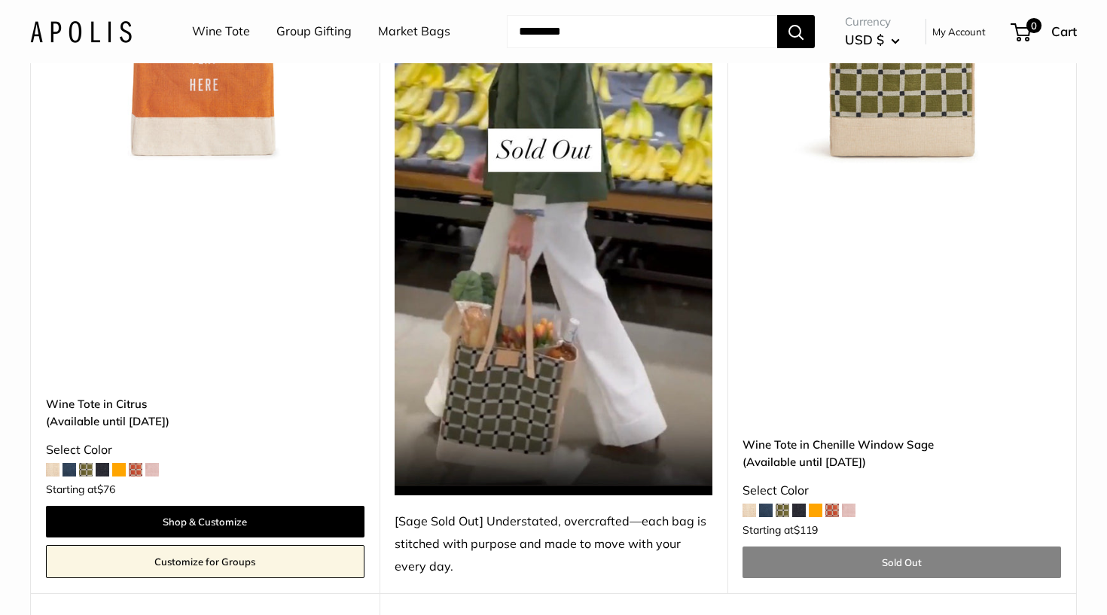
scroll to position [3115, 0]
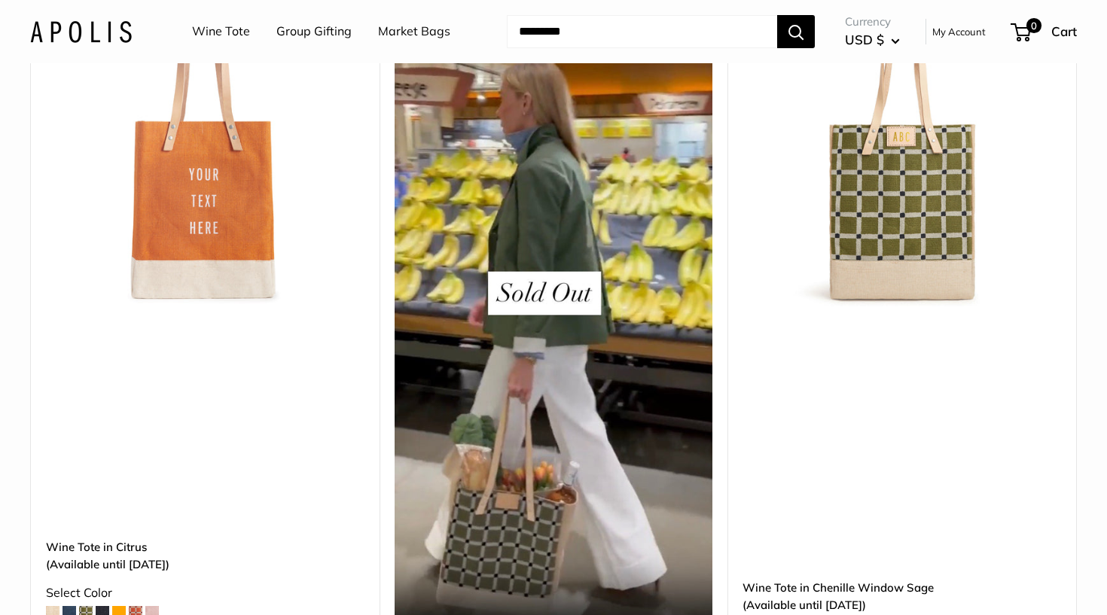
click at [0, 0] on img at bounding box center [0, 0] width 0 height 0
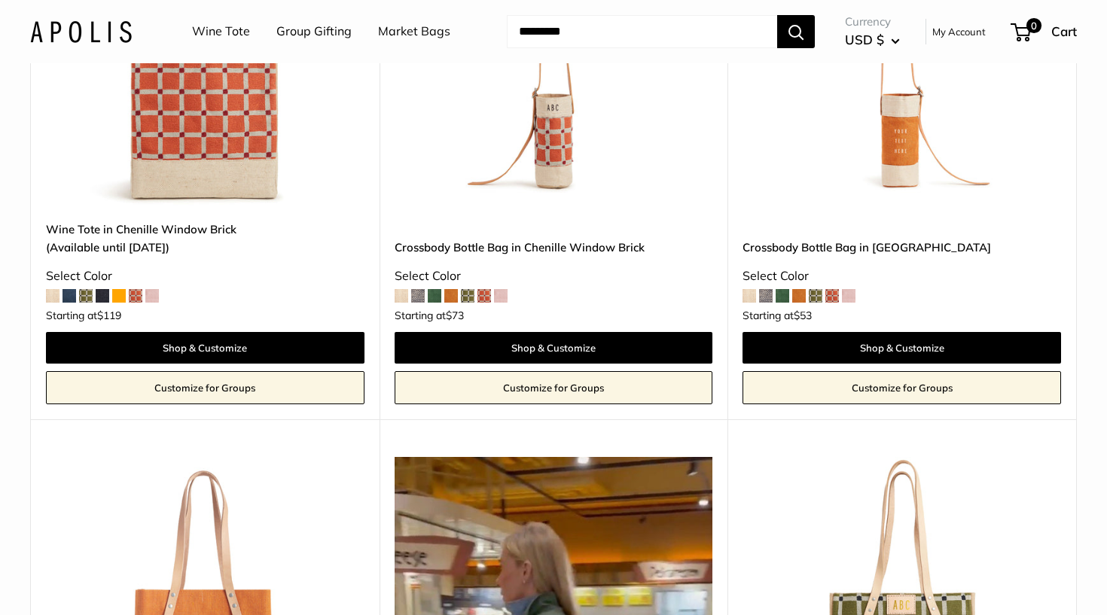
scroll to position [2602, 0]
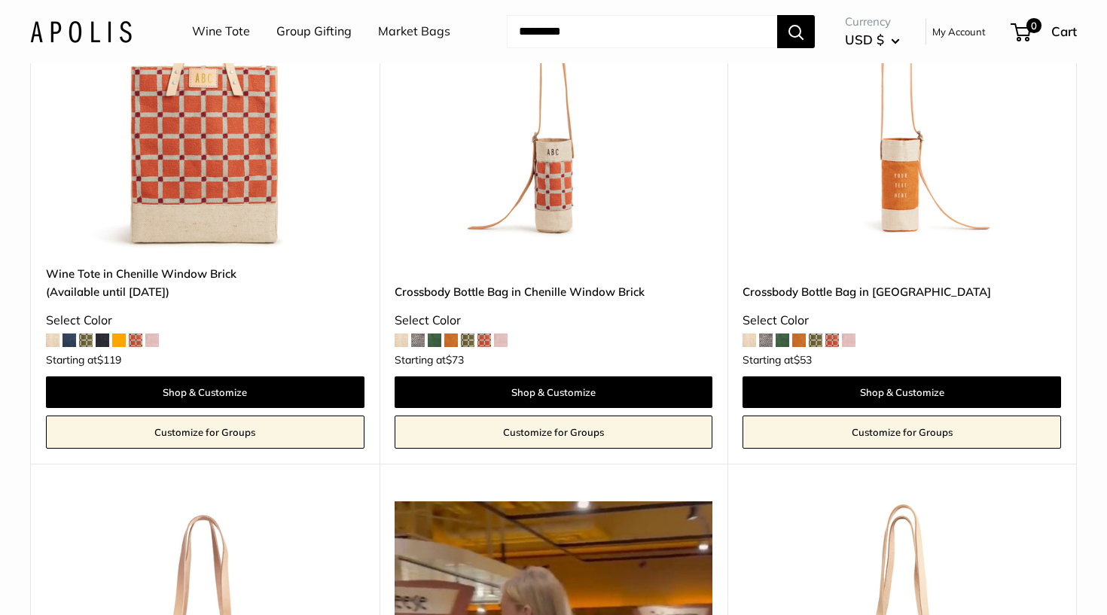
click at [0, 0] on img at bounding box center [0, 0] width 0 height 0
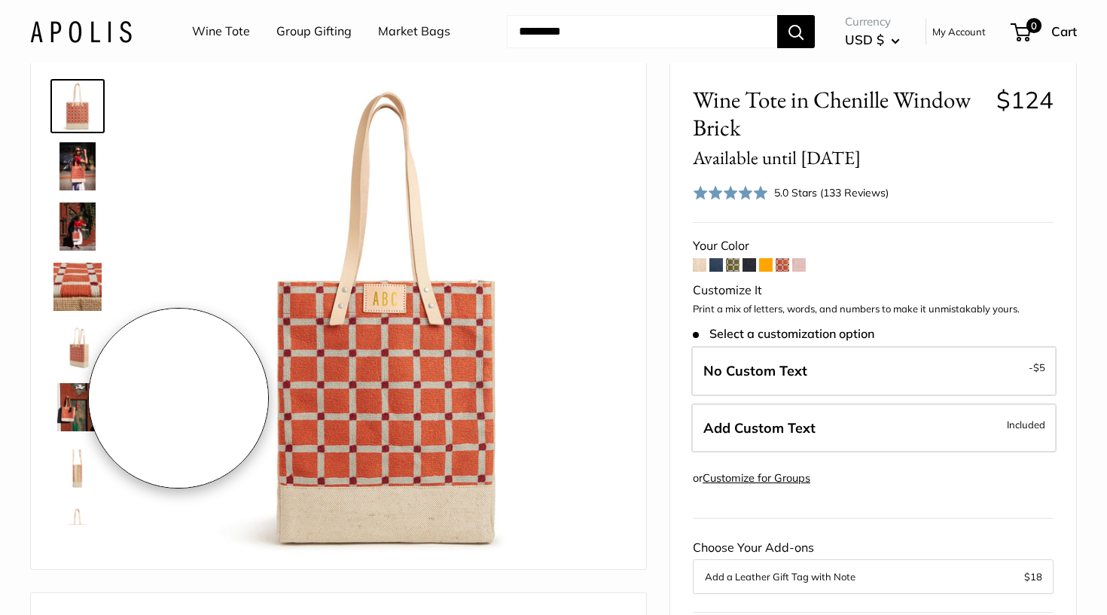
scroll to position [63, 0]
click at [732, 262] on span at bounding box center [733, 265] width 14 height 14
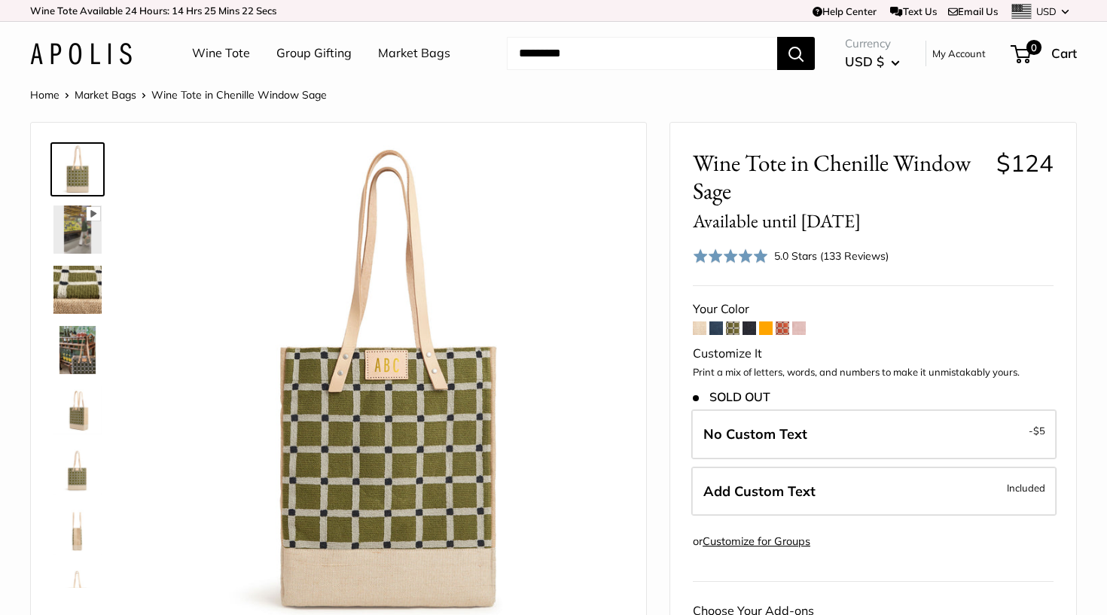
click at [783, 328] on span at bounding box center [783, 329] width 14 height 14
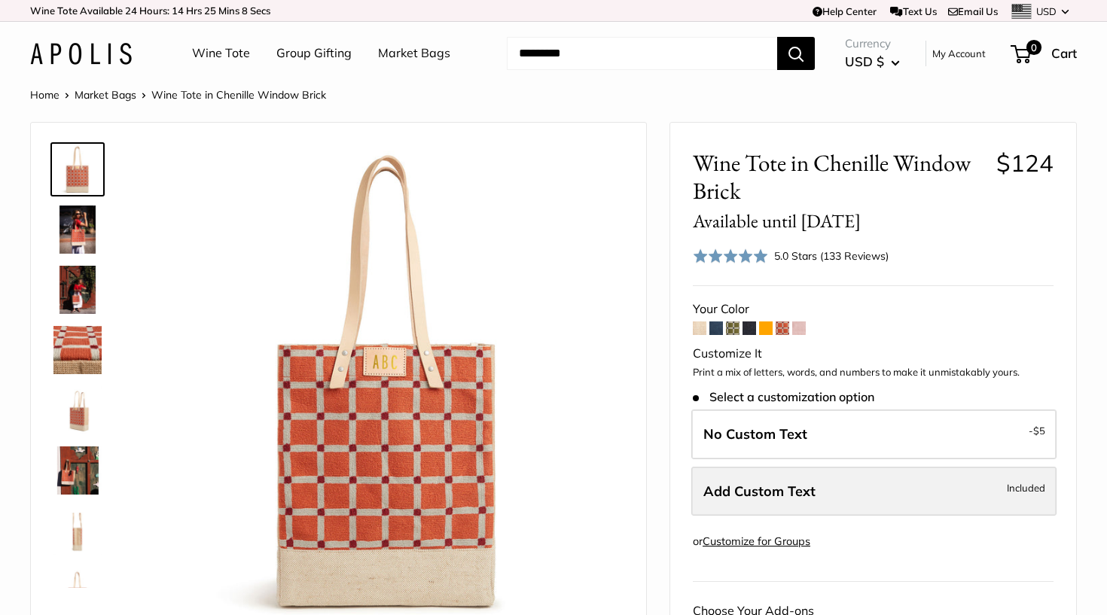
click at [795, 494] on span "Add Custom Text" at bounding box center [759, 491] width 112 height 17
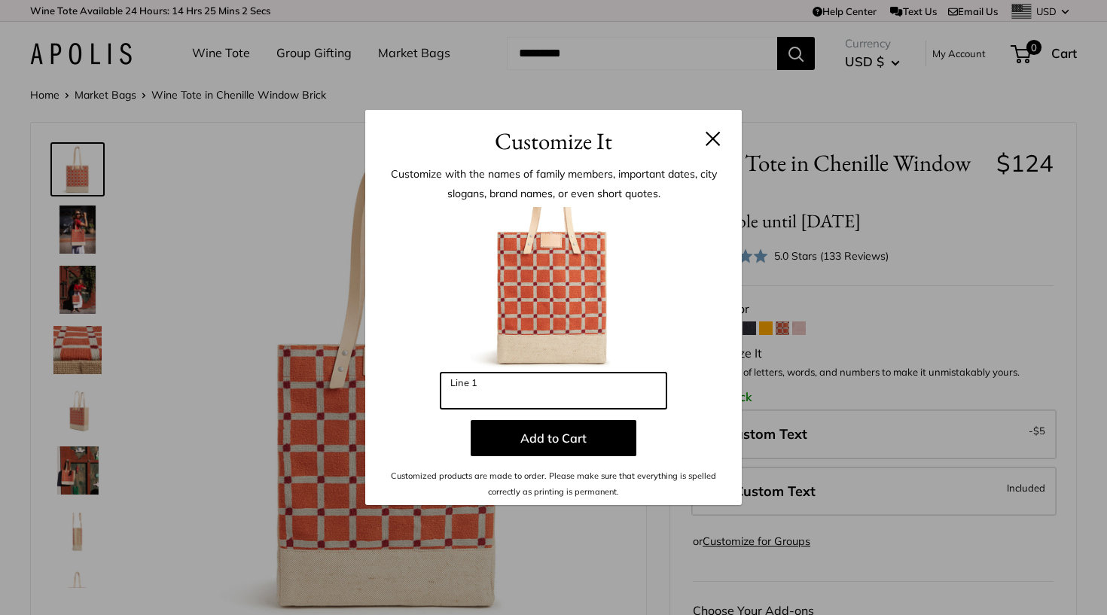
click at [483, 404] on input "Line 1" at bounding box center [554, 391] width 226 height 36
type input "***"
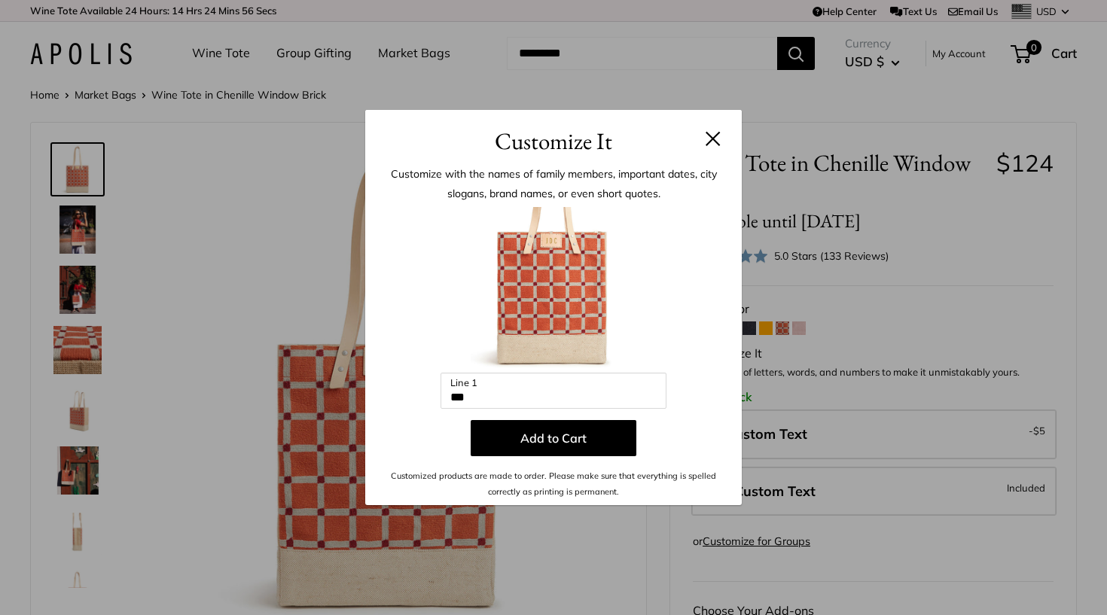
click at [571, 261] on img at bounding box center [554, 290] width 166 height 166
click at [709, 136] on button at bounding box center [713, 138] width 15 height 15
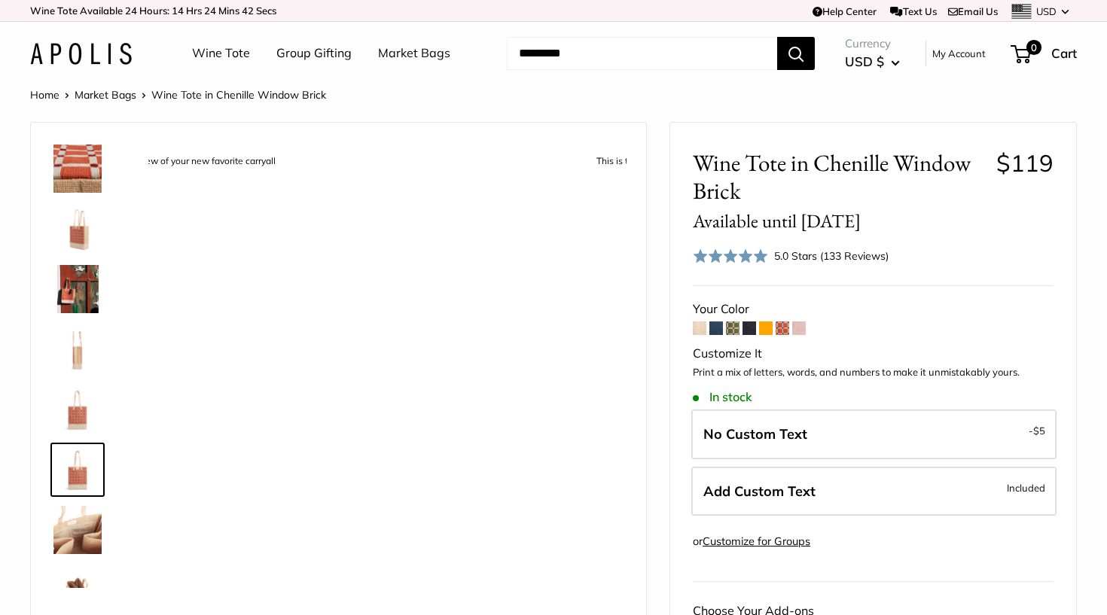
scroll to position [217, 0]
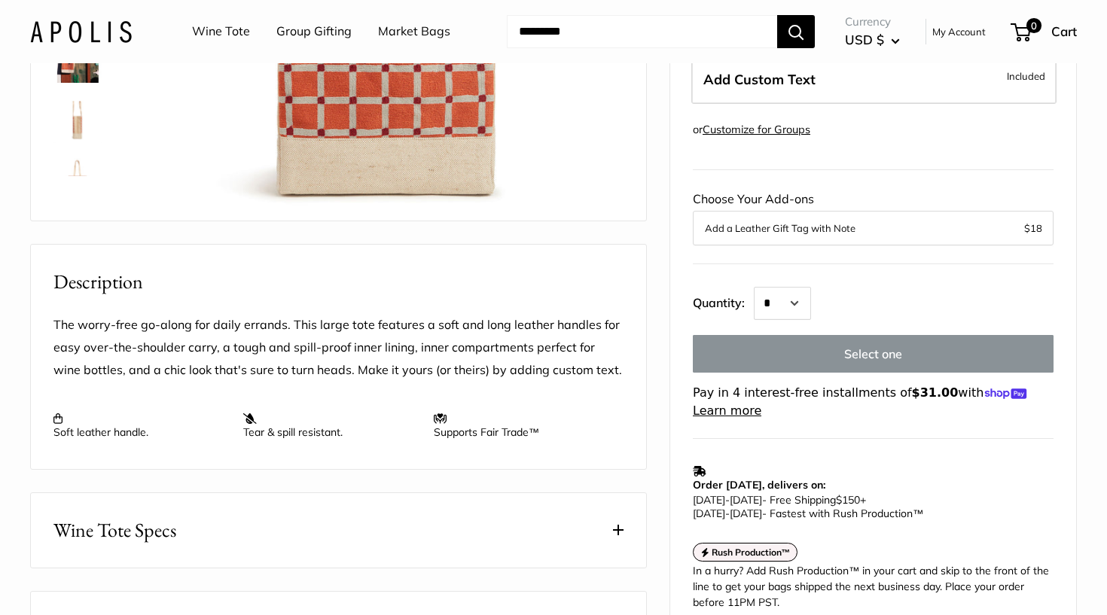
scroll to position [410, 0]
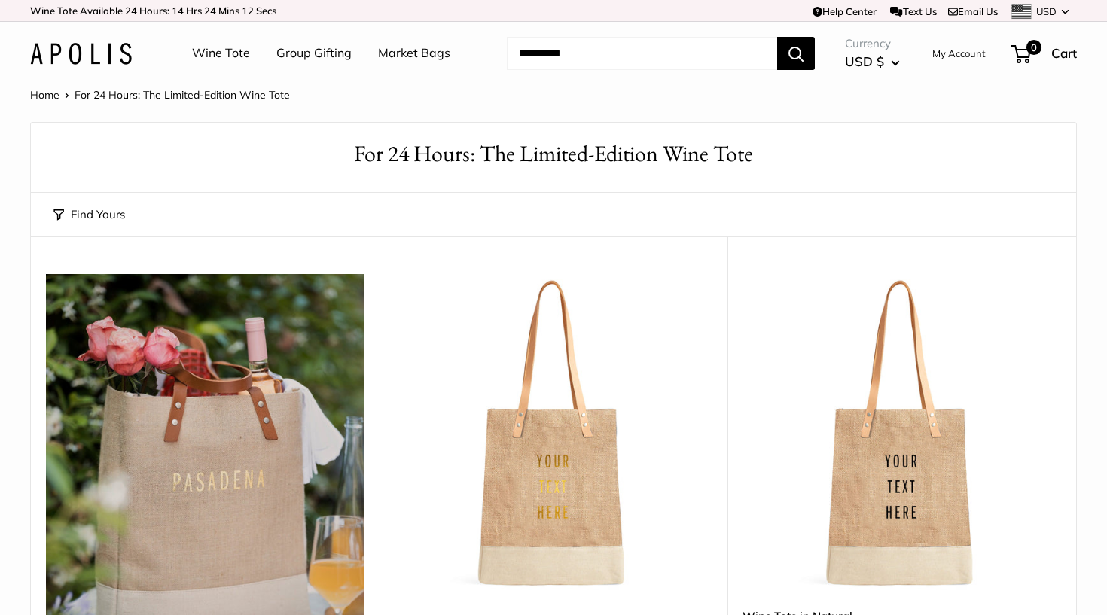
click at [110, 214] on button "Find Yours" at bounding box center [89, 214] width 72 height 21
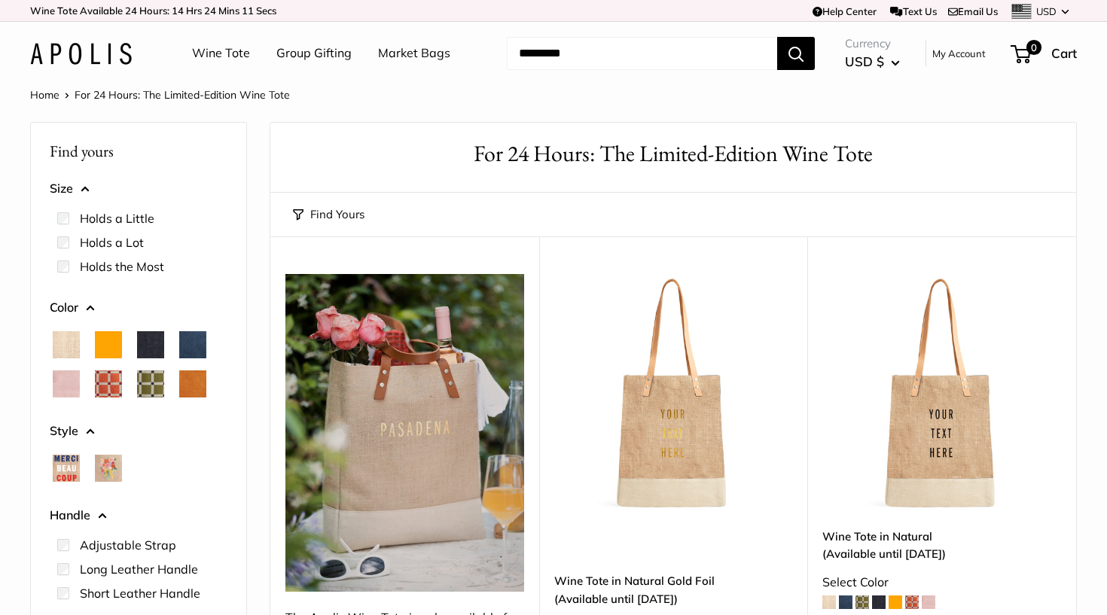
click at [148, 343] on span "Black" at bounding box center [150, 344] width 27 height 27
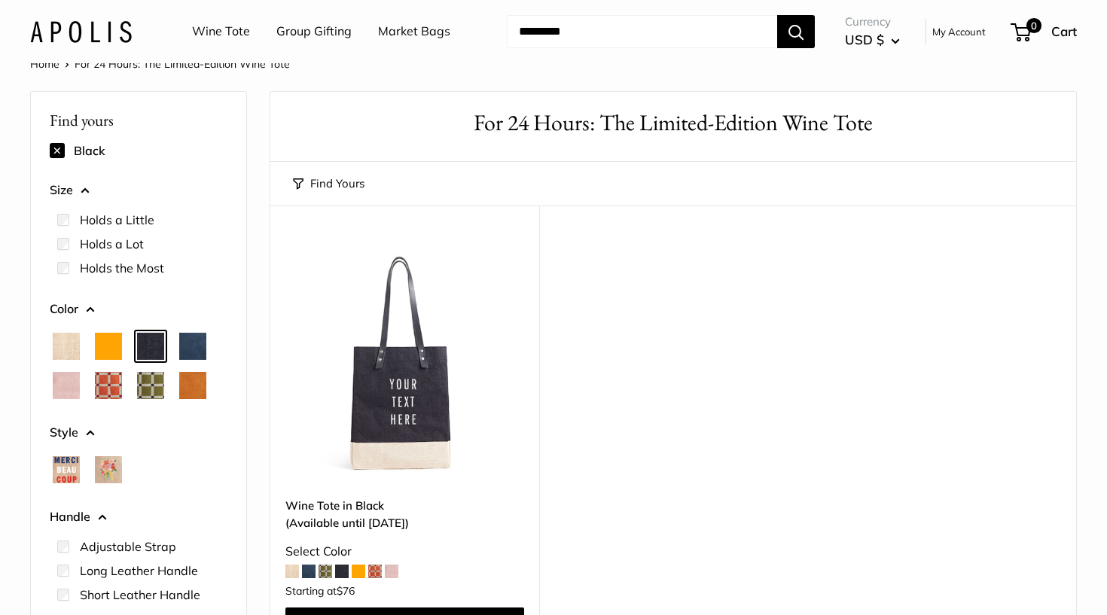
scroll to position [27, 0]
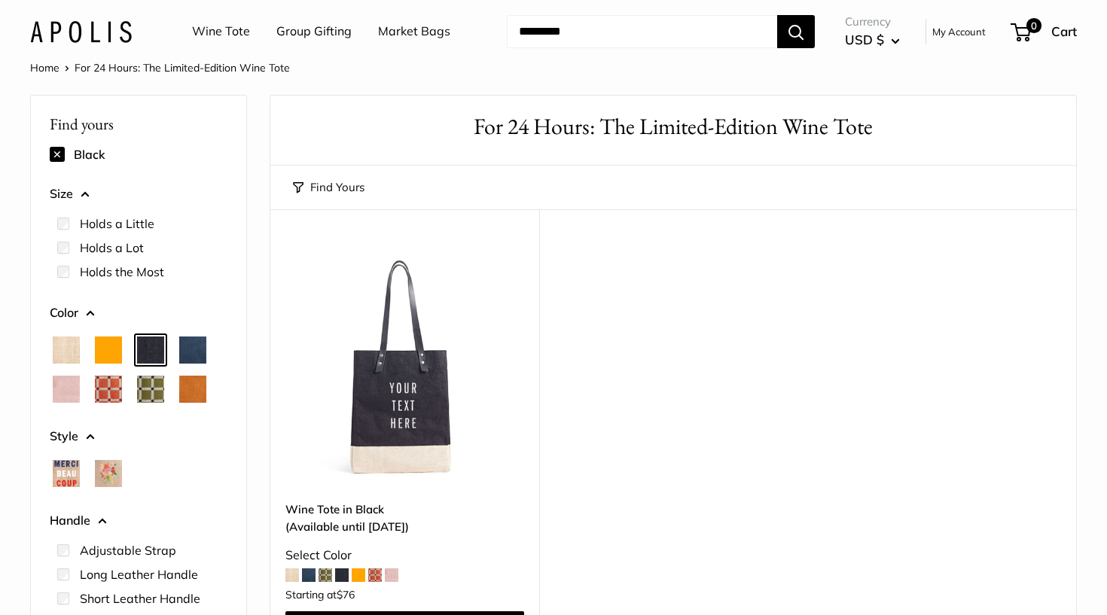
click at [230, 28] on link "Wine Tote" at bounding box center [221, 31] width 58 height 23
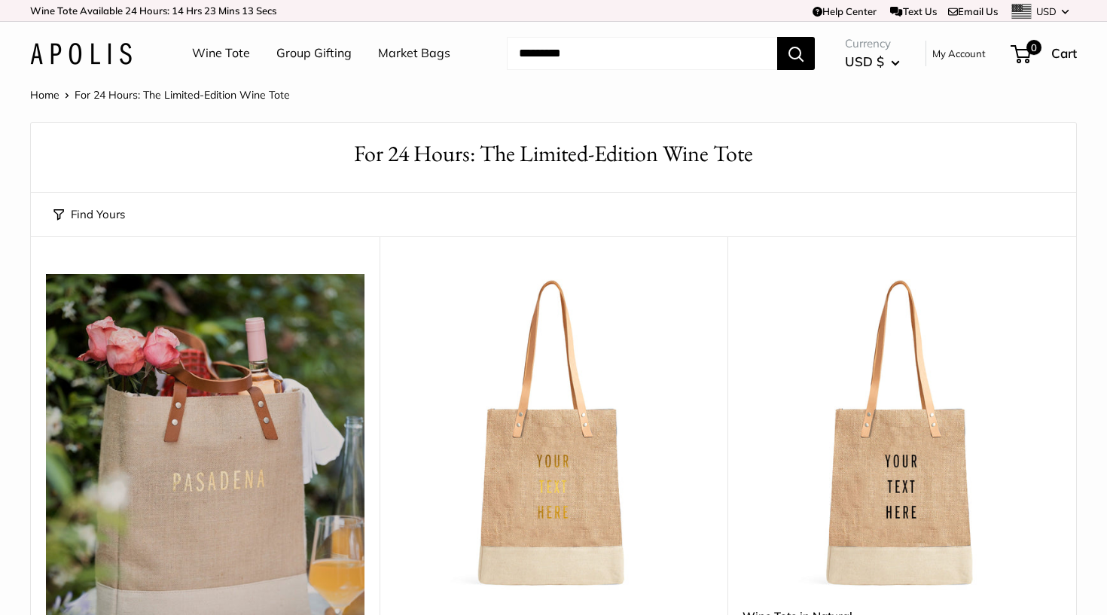
click at [229, 53] on link "Wine Tote" at bounding box center [221, 53] width 58 height 23
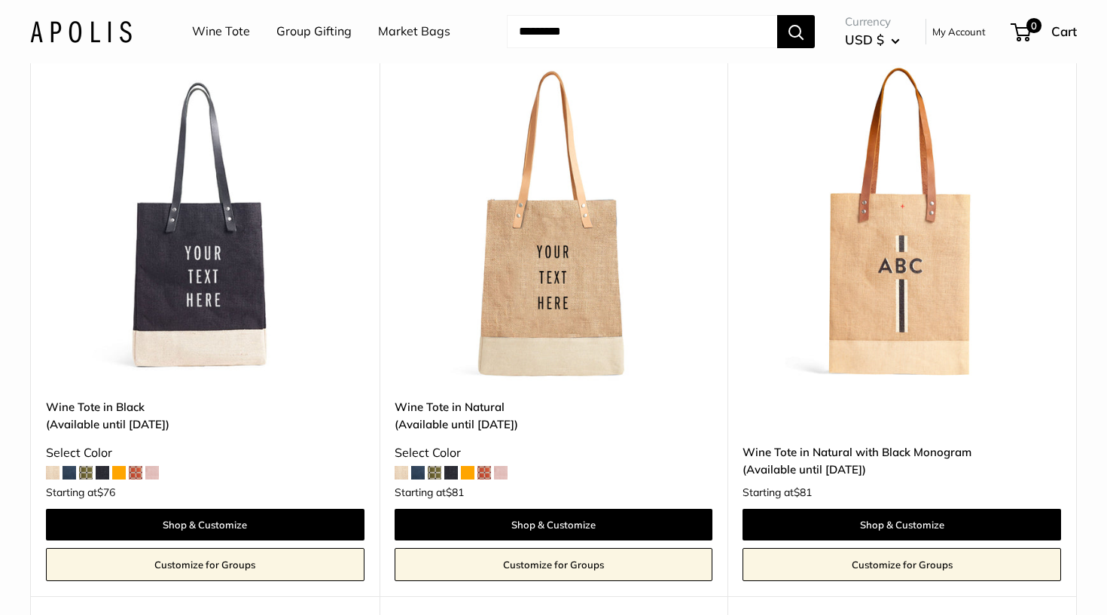
scroll to position [268, 0]
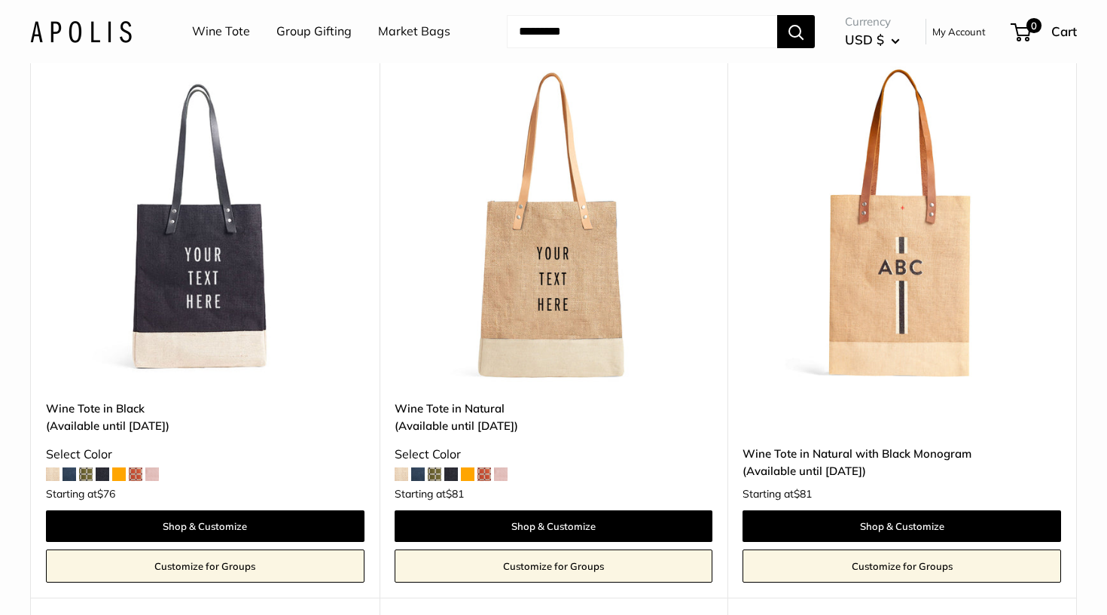
click at [0, 0] on img at bounding box center [0, 0] width 0 height 0
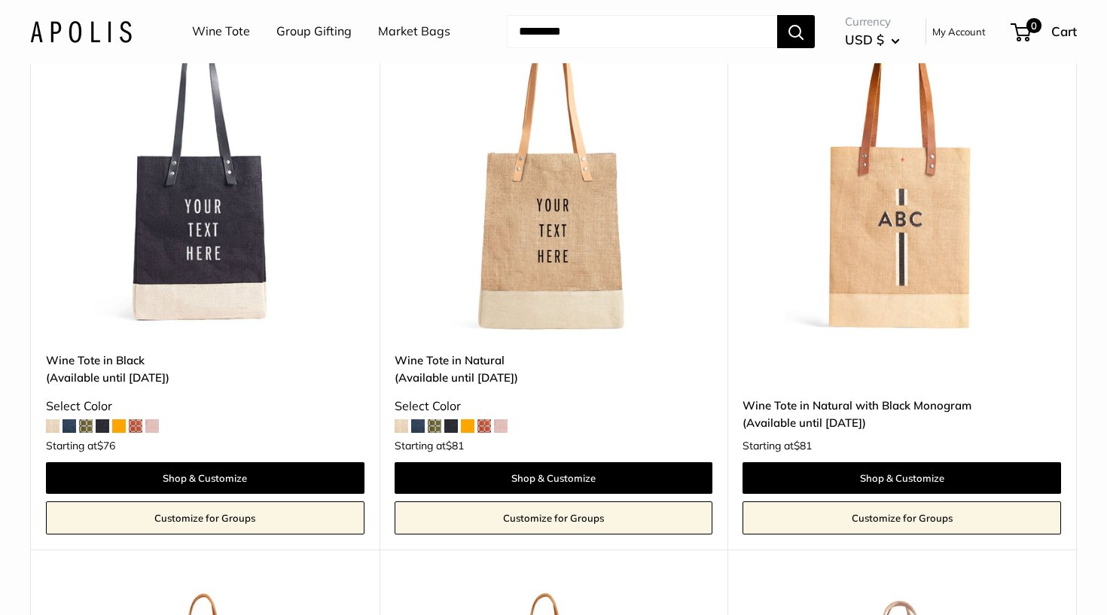
scroll to position [315, 0]
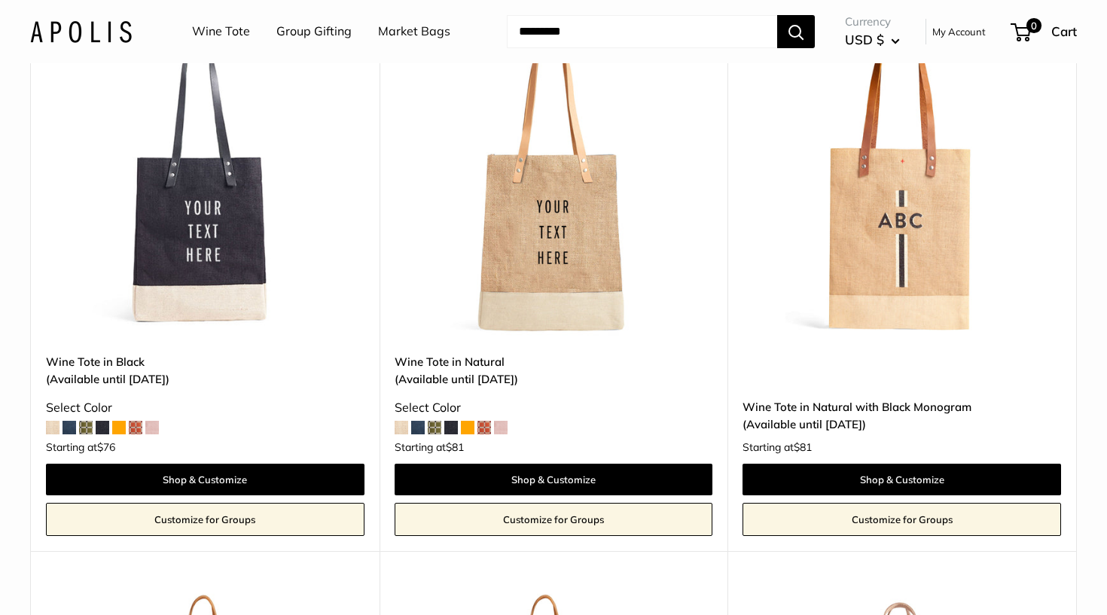
click at [480, 426] on span at bounding box center [484, 428] width 14 height 14
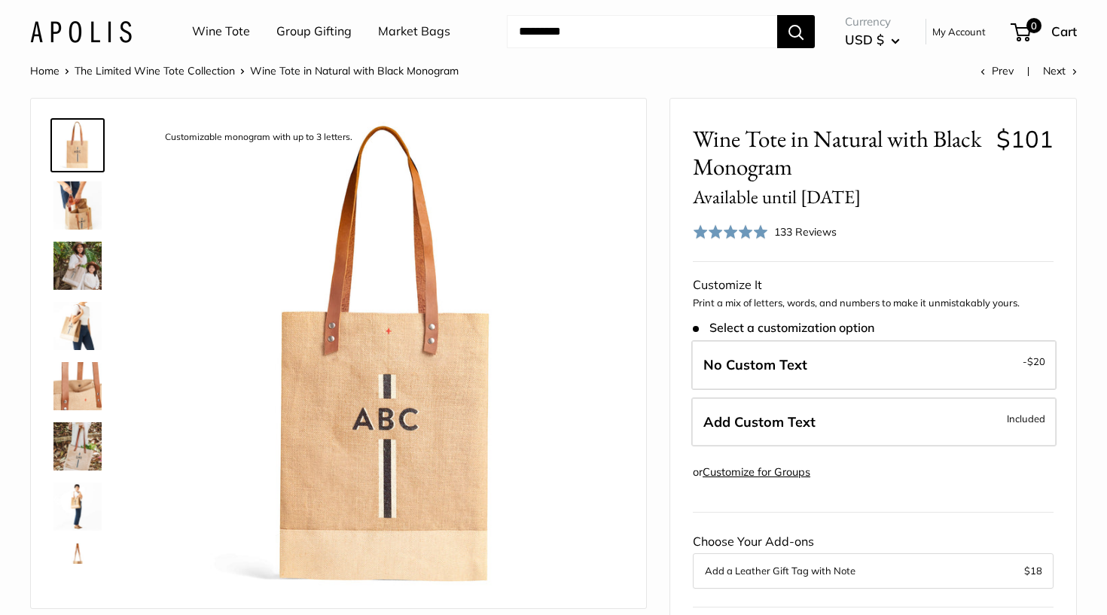
scroll to position [22, 0]
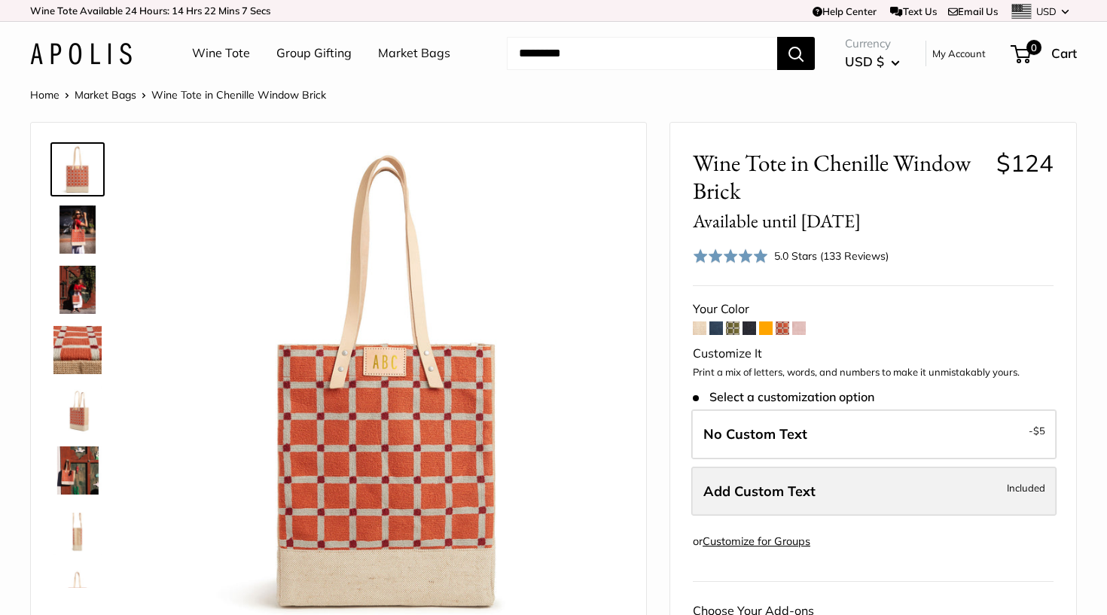
click at [796, 487] on span "Add Custom Text" at bounding box center [759, 491] width 112 height 17
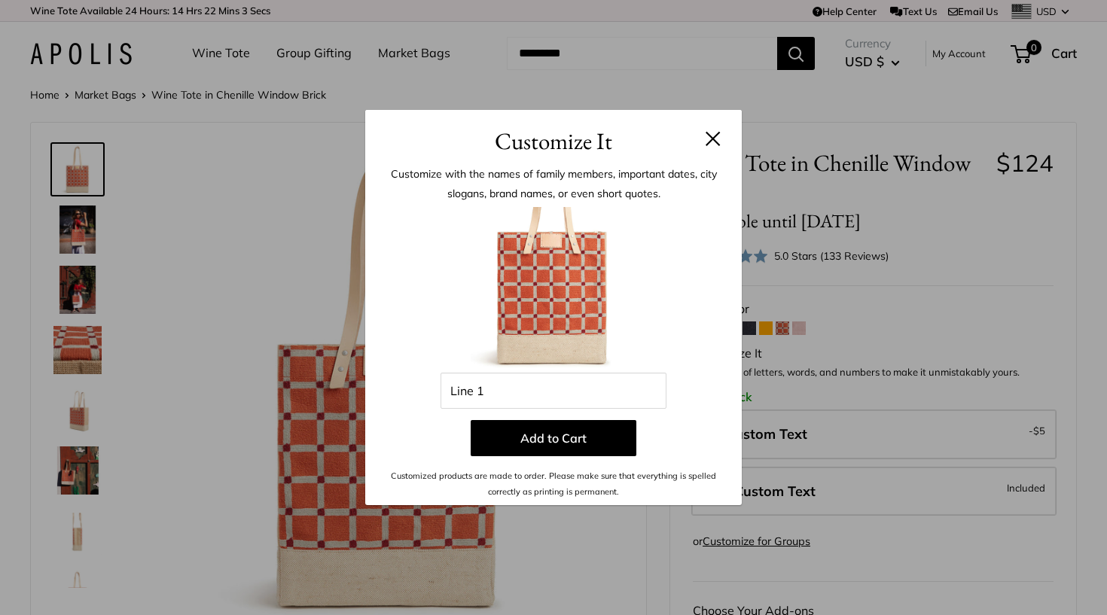
click at [1038, 386] on div "Customize It Customize with the names of family members, important dates, city …" at bounding box center [553, 307] width 1107 height 615
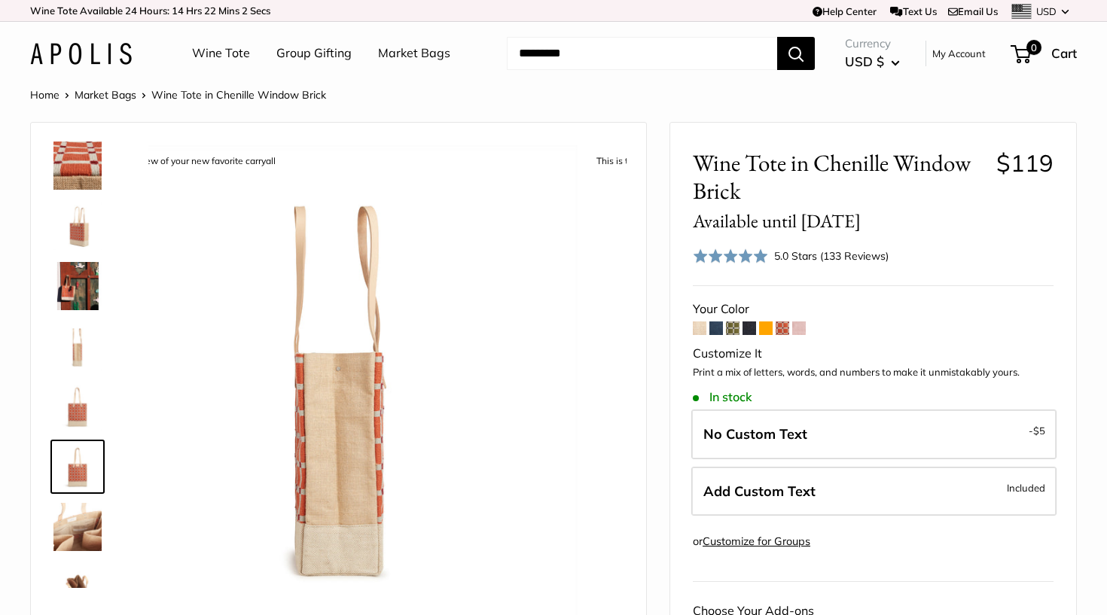
scroll to position [217, 0]
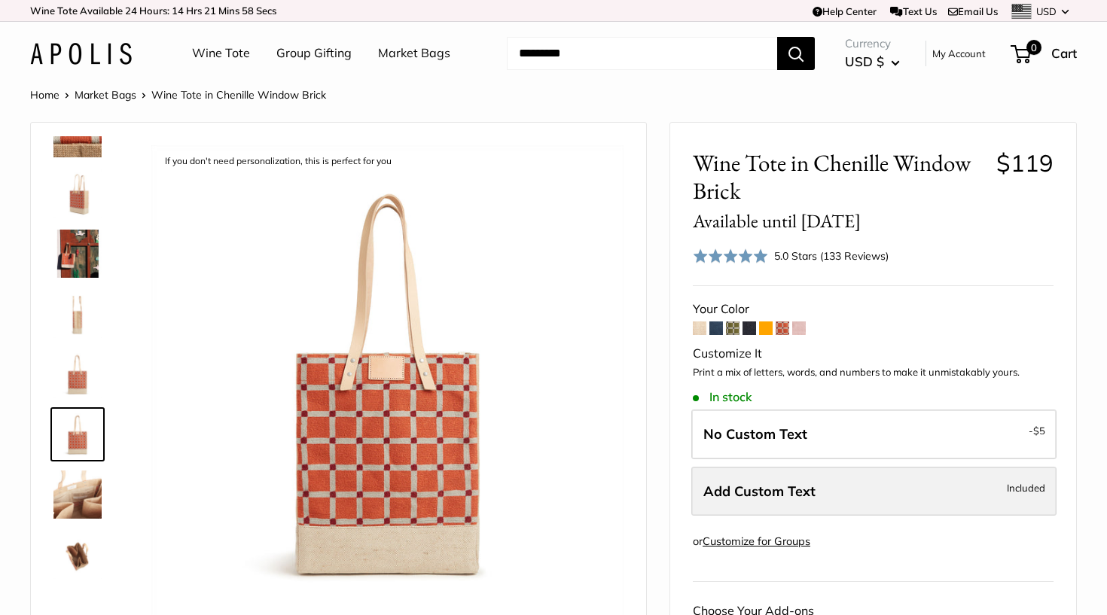
click at [892, 479] on label "Add Custom Text Included" at bounding box center [873, 492] width 365 height 50
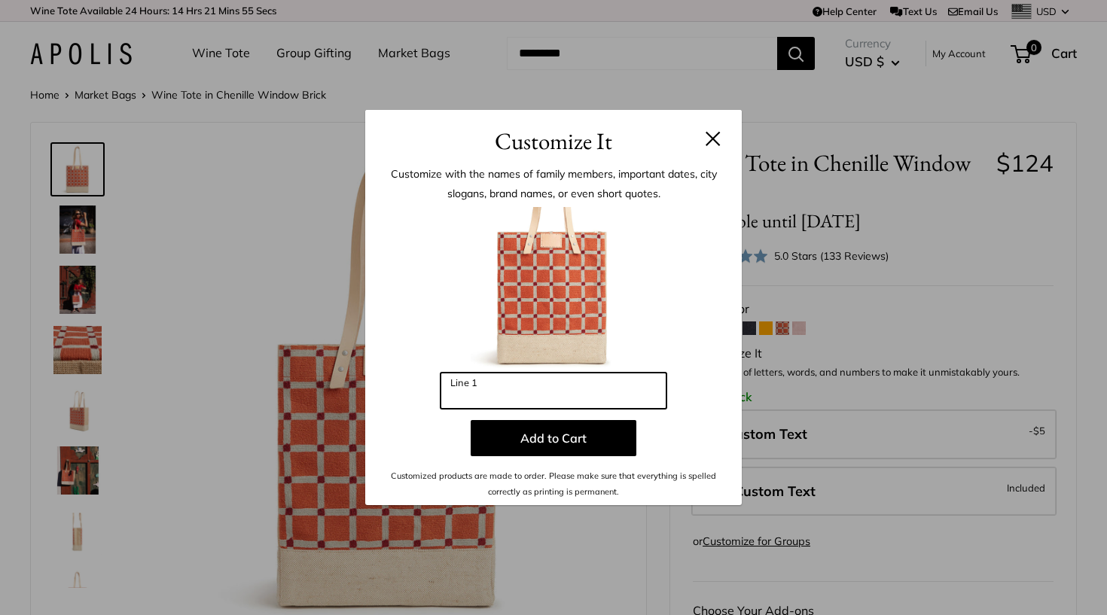
click at [548, 395] on input "Line 1" at bounding box center [554, 391] width 226 height 36
type input "***"
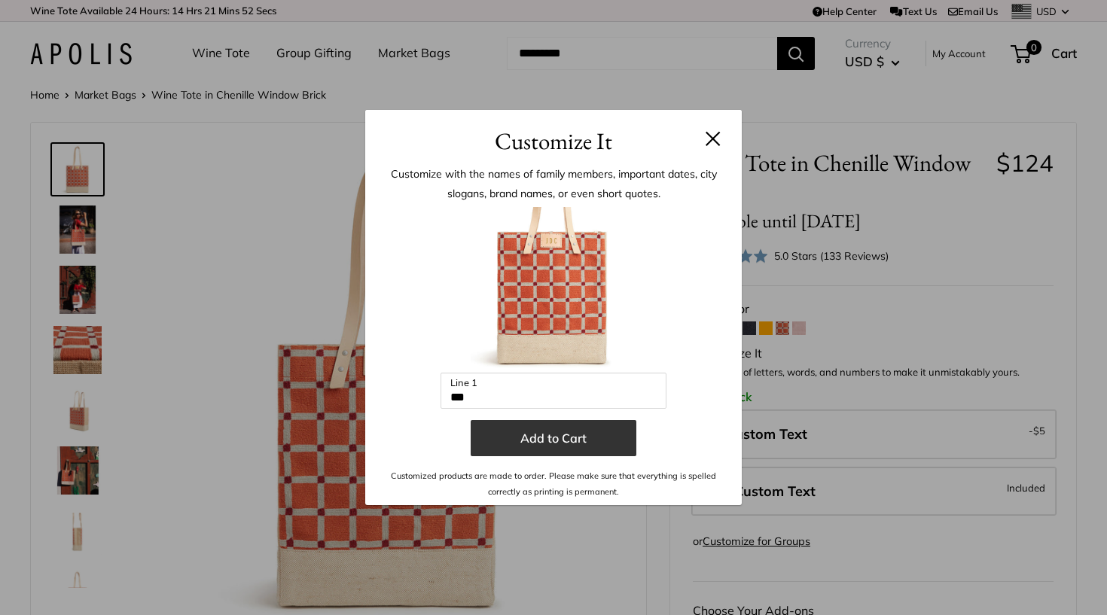
click at [544, 439] on button "Add to Cart" at bounding box center [554, 438] width 166 height 36
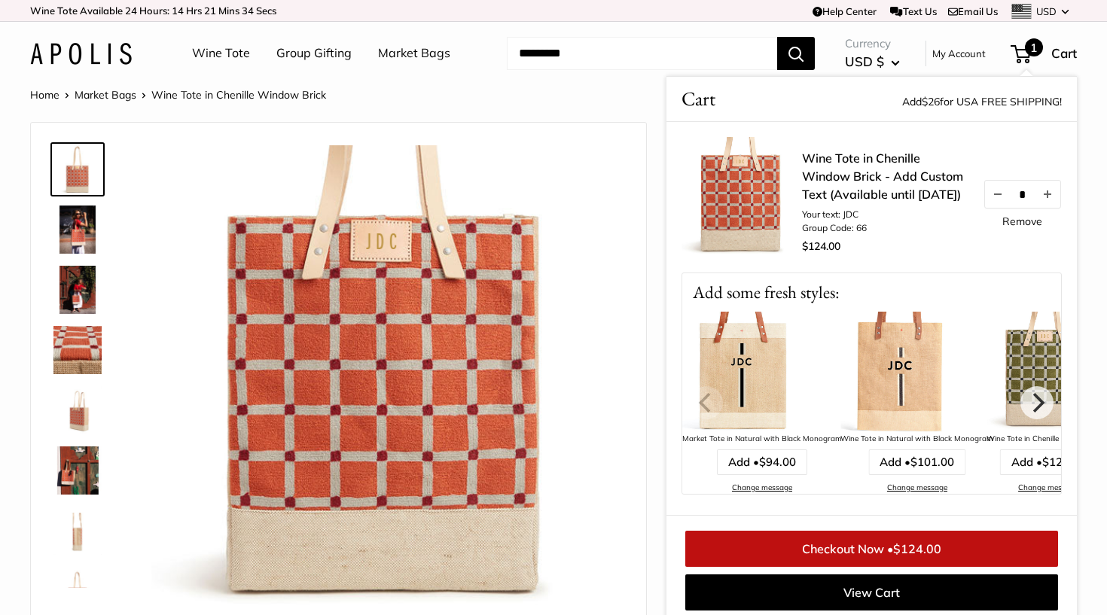
click at [396, 51] on link "Market Bags" at bounding box center [414, 53] width 72 height 23
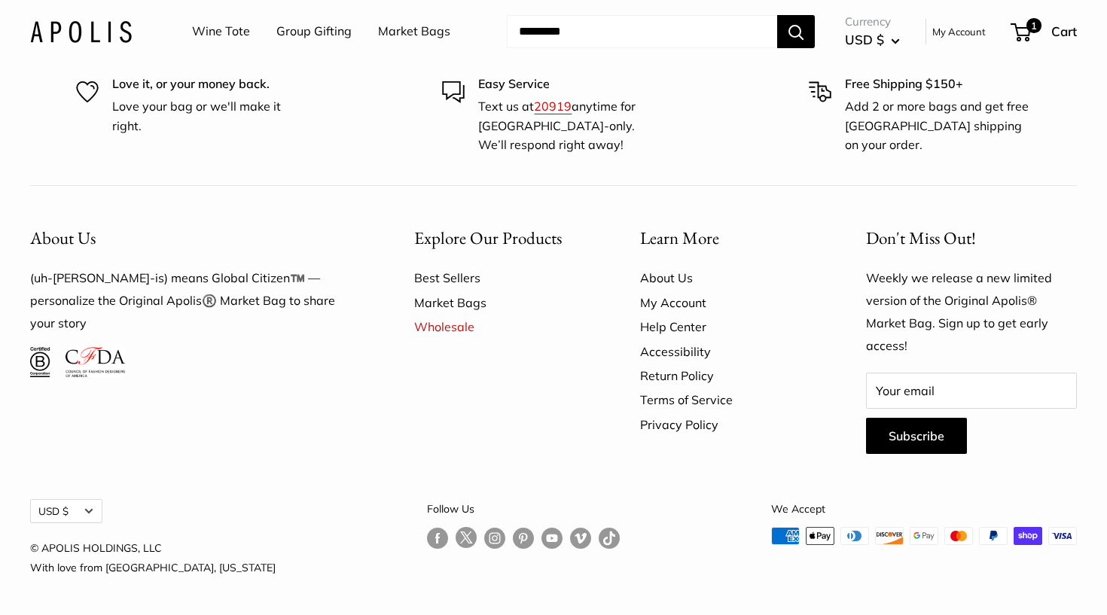
scroll to position [4379, 0]
click at [456, 304] on link "Market Bags" at bounding box center [500, 303] width 173 height 24
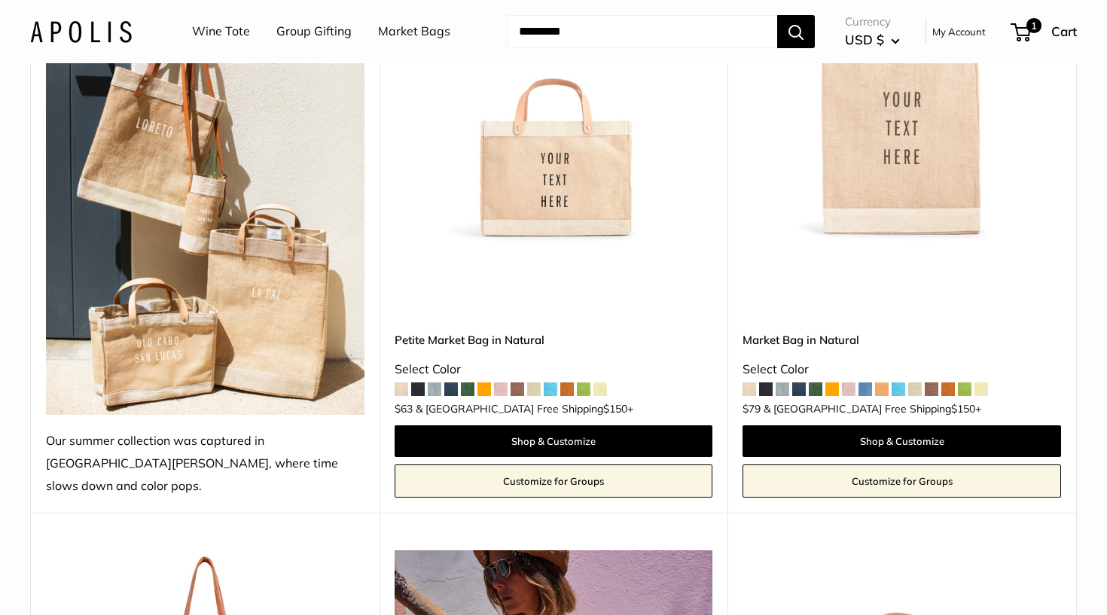
scroll to position [345, 0]
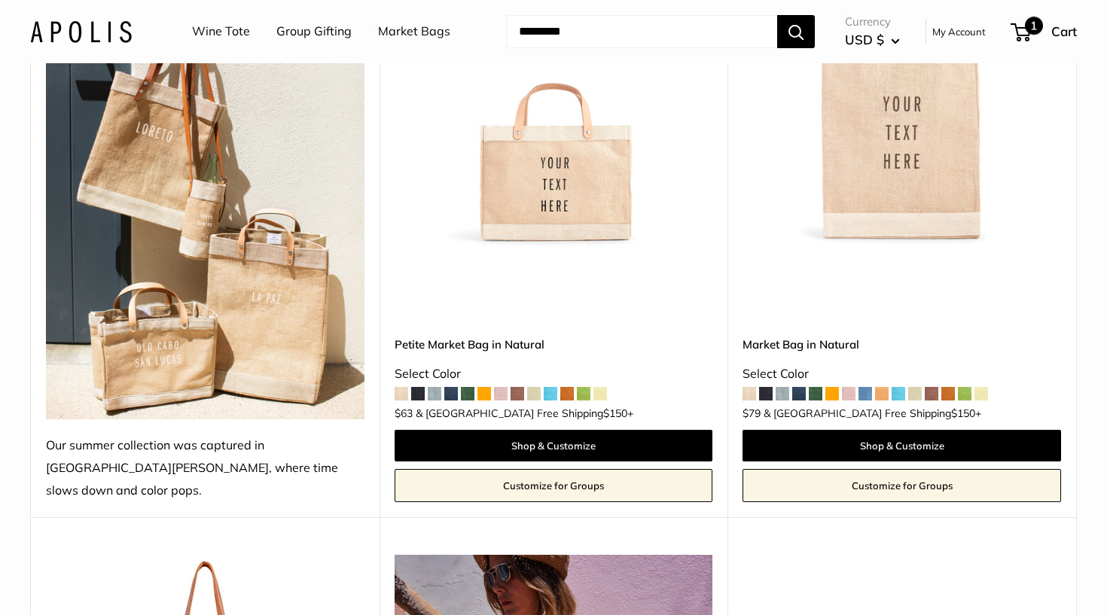
click at [1032, 29] on span "1" at bounding box center [1034, 26] width 18 height 18
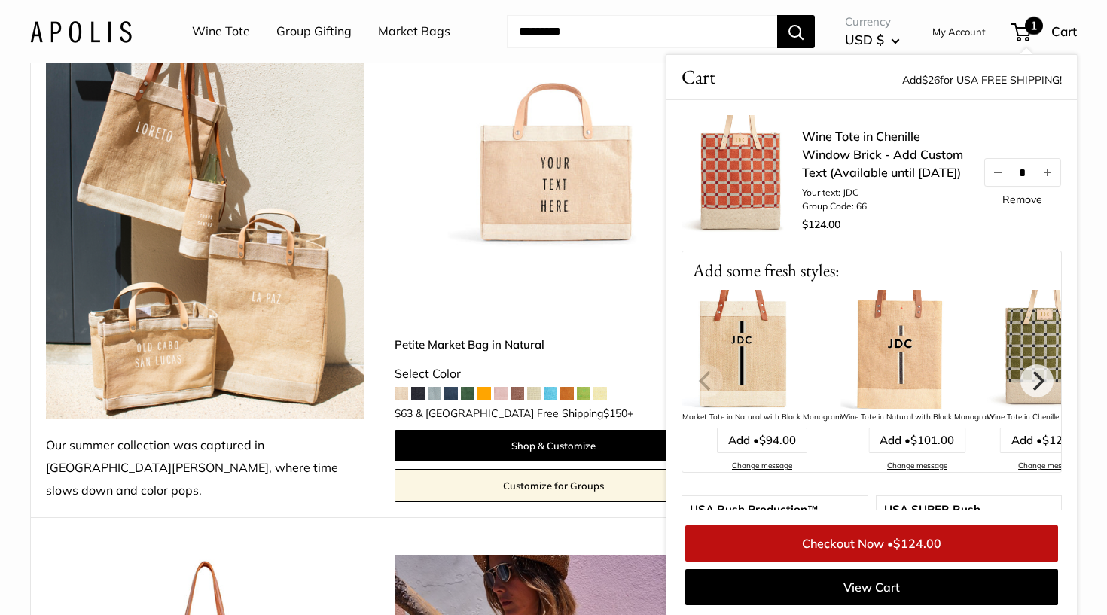
click at [850, 541] on link "Checkout Now • $124.00" at bounding box center [871, 544] width 373 height 36
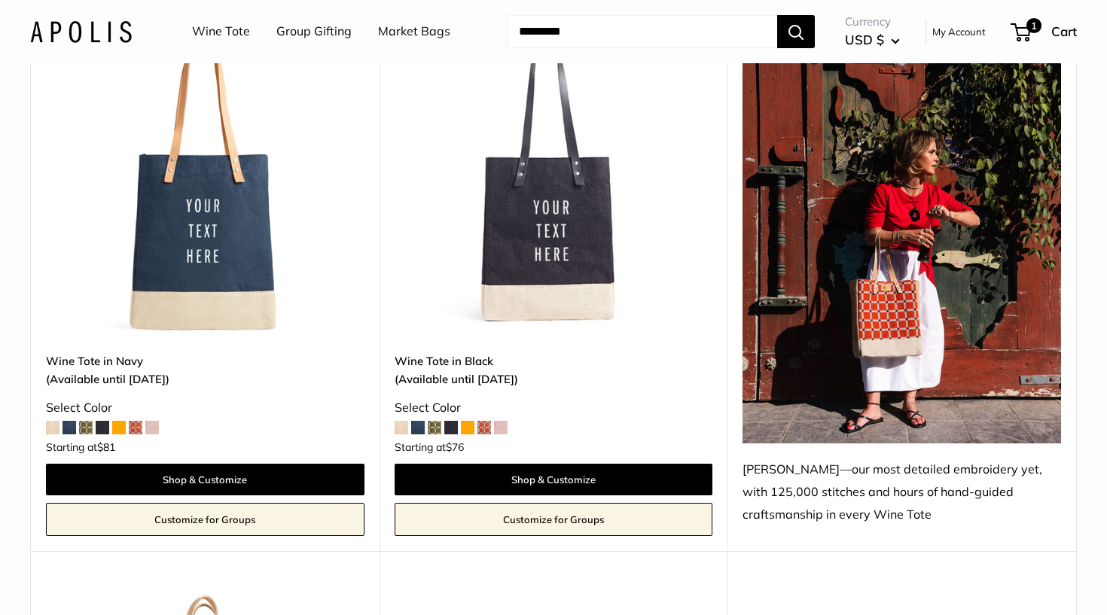
scroll to position [1970, 0]
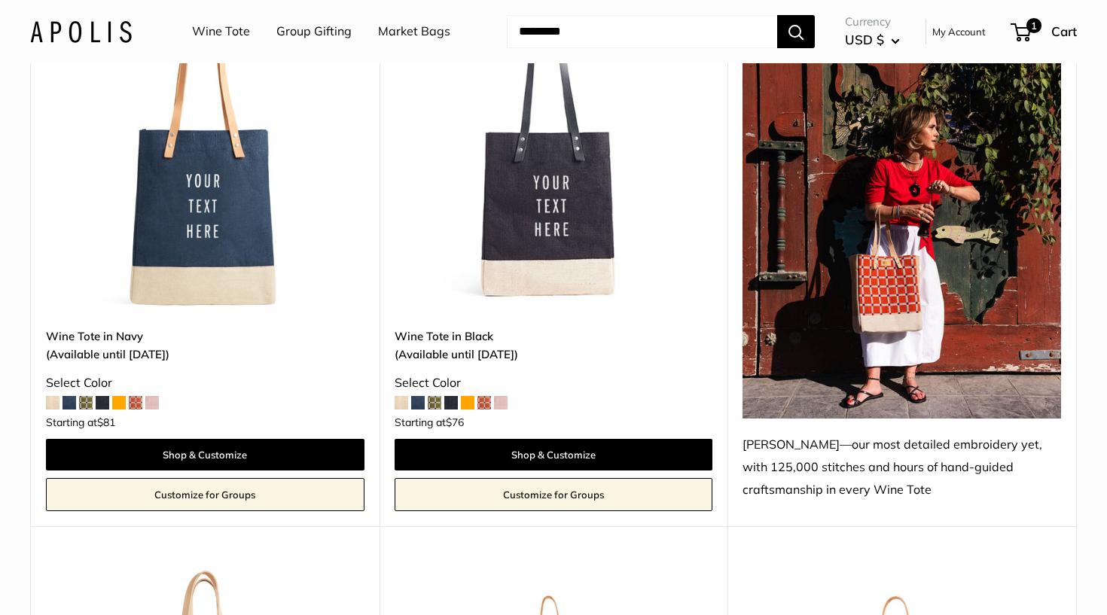
click at [0, 0] on img at bounding box center [0, 0] width 0 height 0
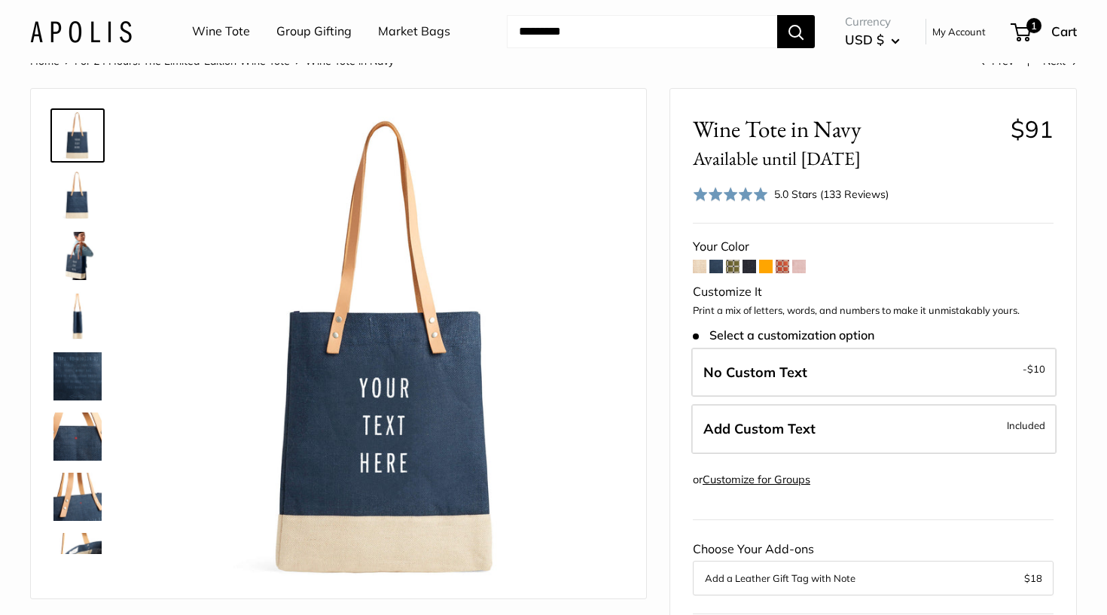
scroll to position [62, 0]
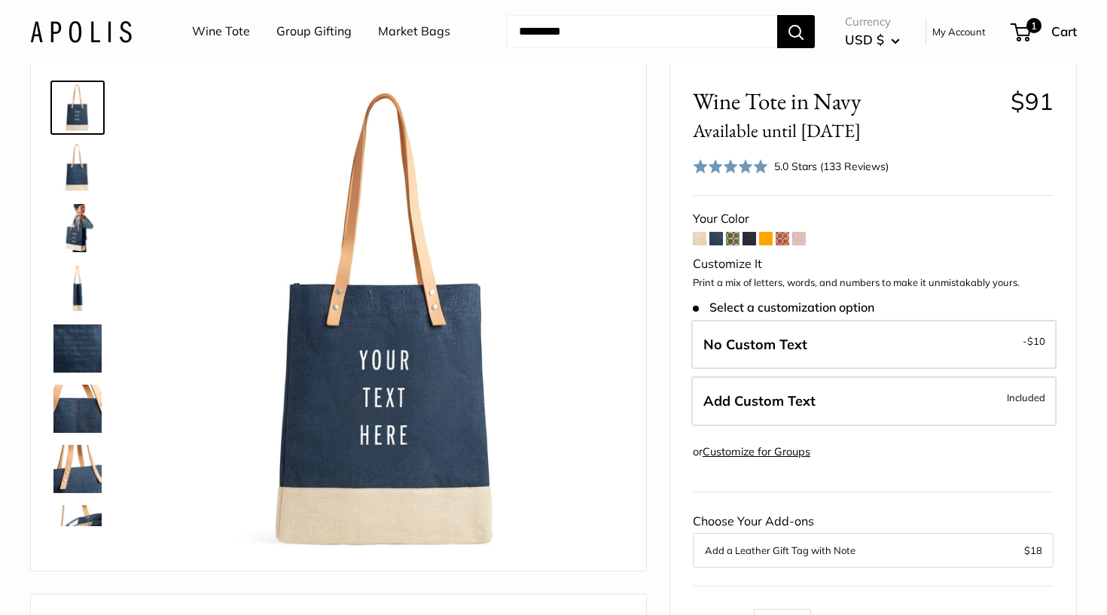
click at [81, 341] on img at bounding box center [77, 349] width 48 height 48
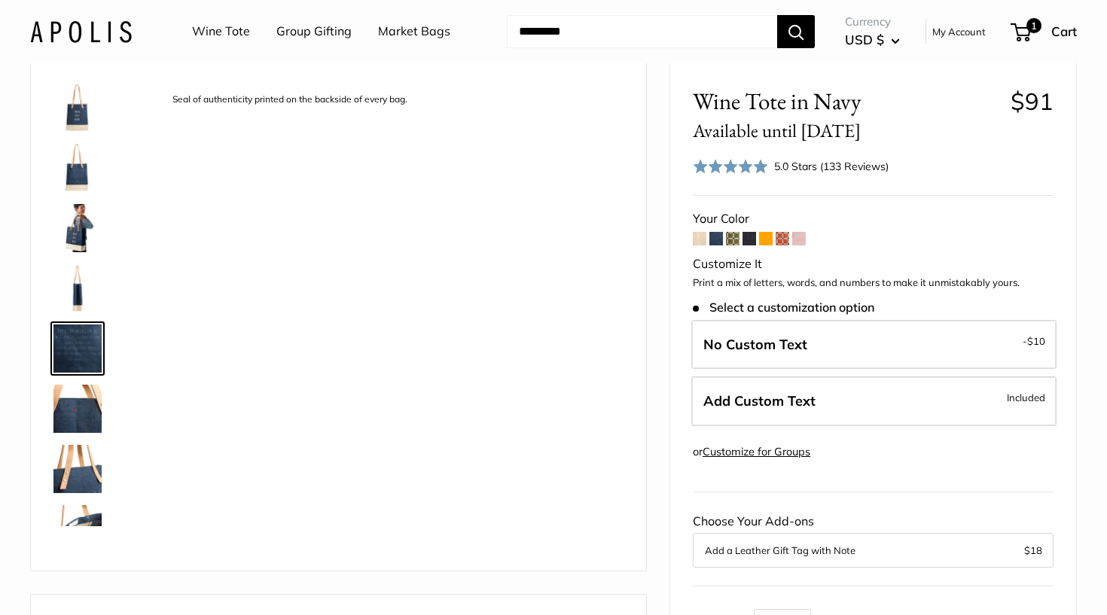
scroll to position [47, 0]
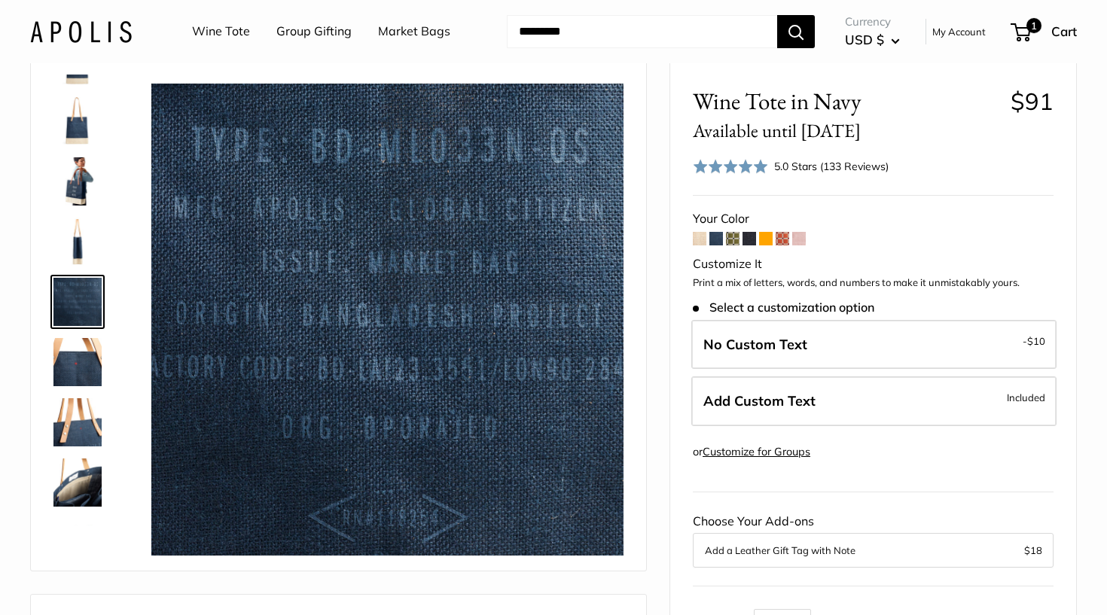
click at [74, 178] on img at bounding box center [77, 181] width 48 height 48
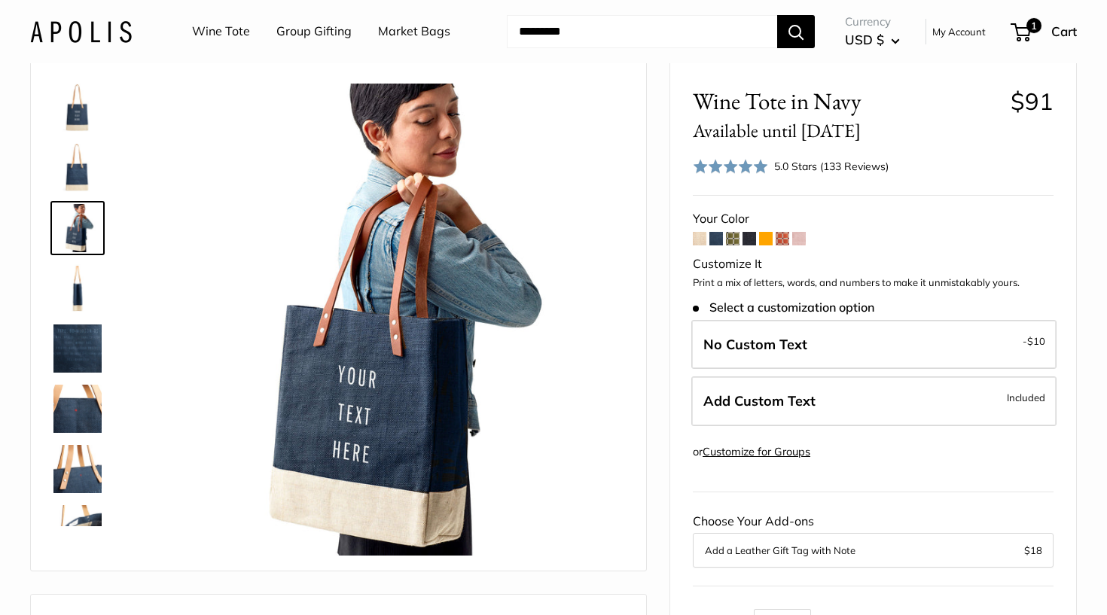
click at [785, 235] on span at bounding box center [783, 239] width 14 height 14
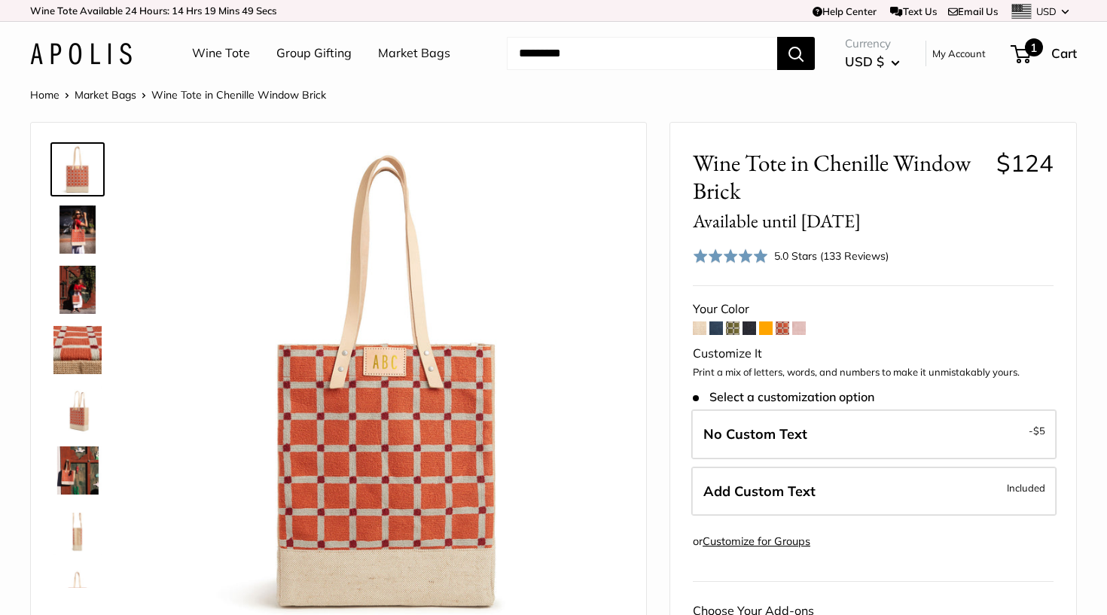
click at [1033, 51] on span "1" at bounding box center [1034, 47] width 18 height 18
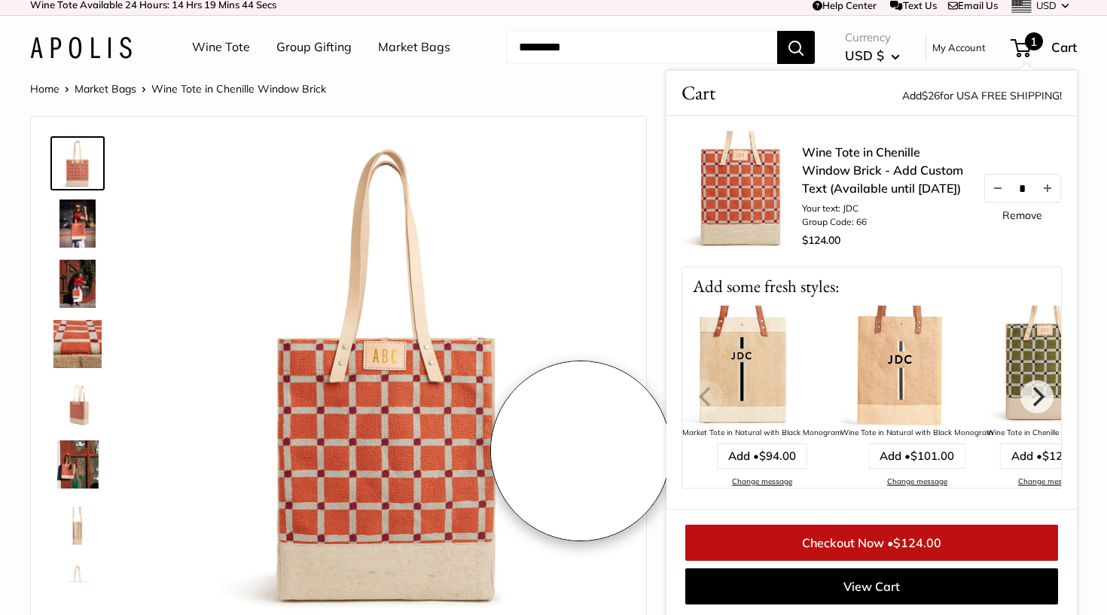
click at [578, 457] on img at bounding box center [387, 375] width 472 height 472
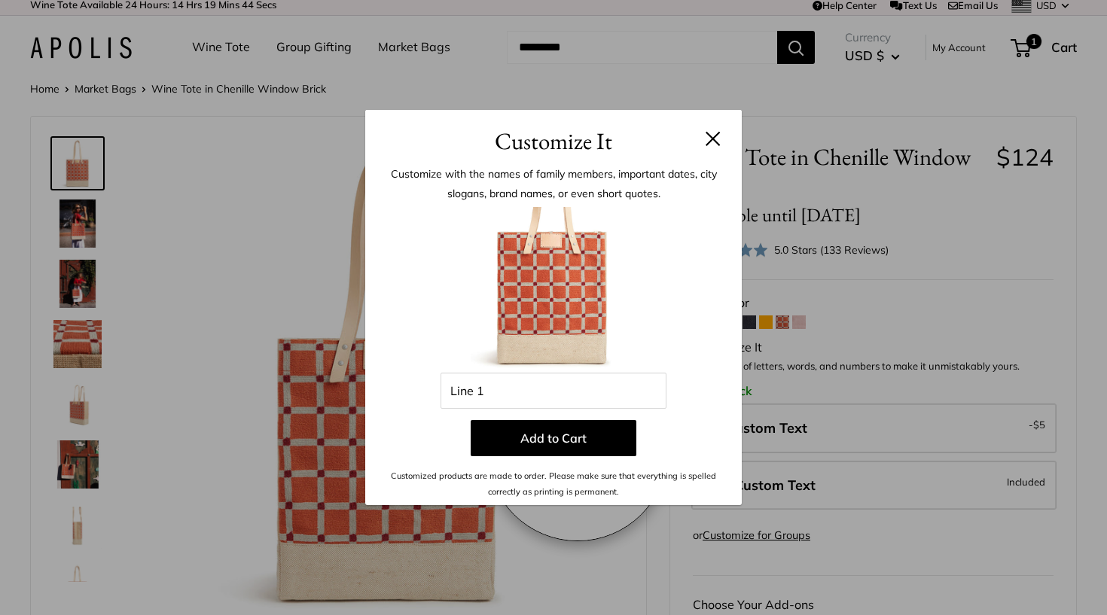
scroll to position [148, 0]
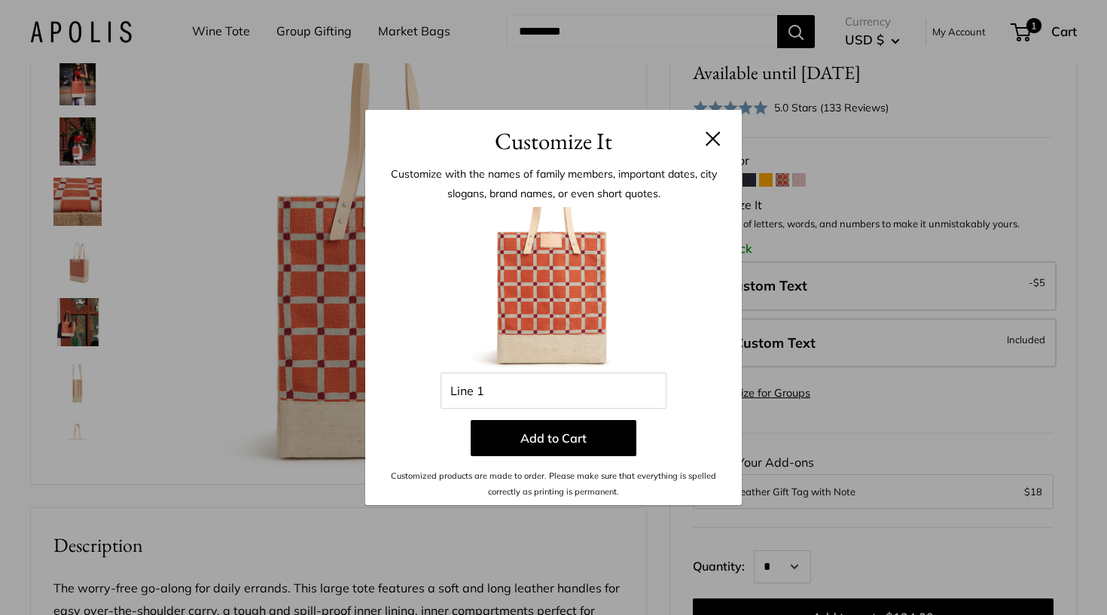
click at [714, 130] on h3 "Customize It" at bounding box center [553, 141] width 331 height 35
click at [712, 141] on button at bounding box center [713, 138] width 15 height 15
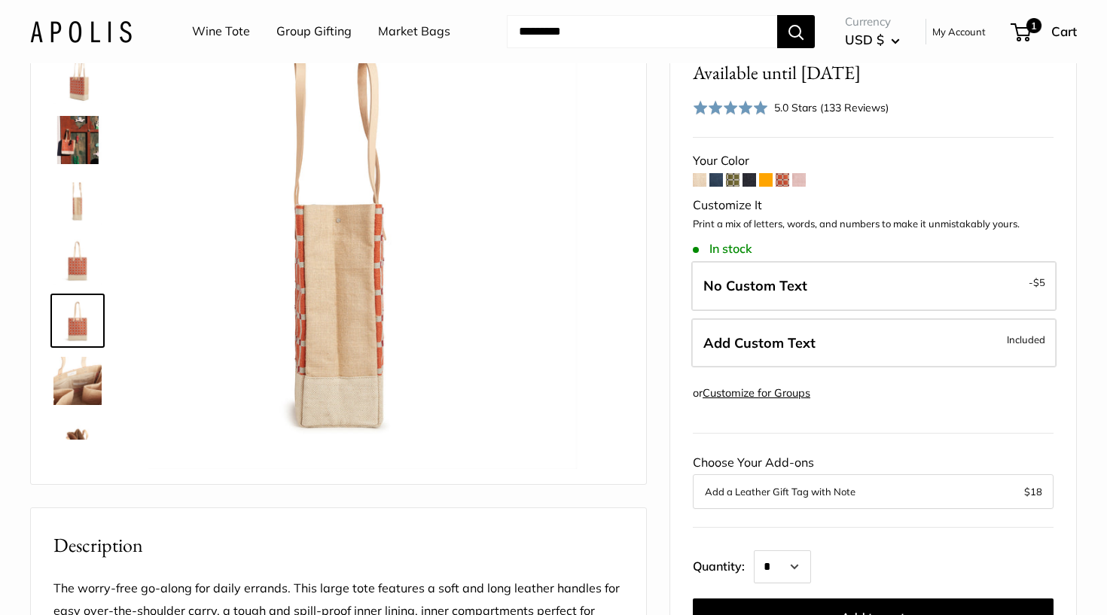
scroll to position [217, 0]
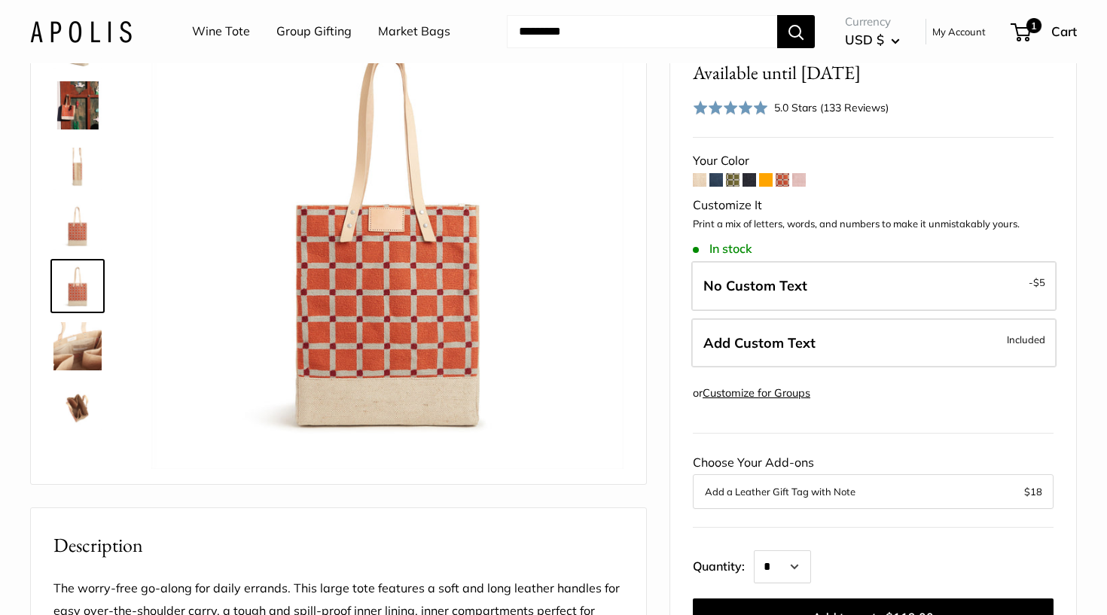
click at [820, 488] on button "Add a Leather Gift Tag with Note" at bounding box center [873, 492] width 337 height 18
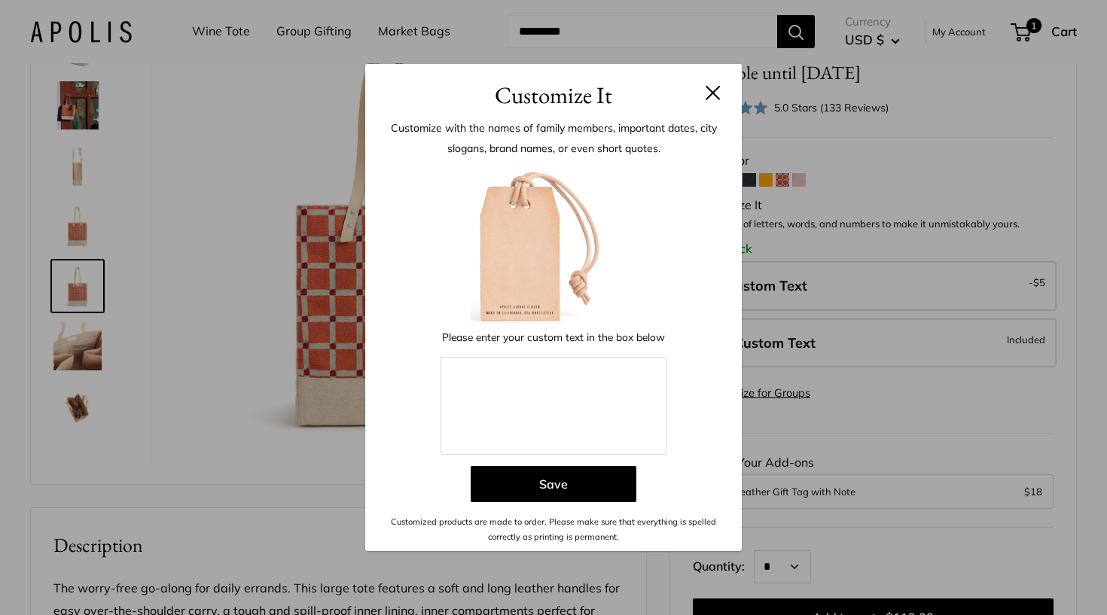
click at [518, 271] on img at bounding box center [554, 245] width 166 height 166
click at [716, 93] on button at bounding box center [713, 92] width 15 height 15
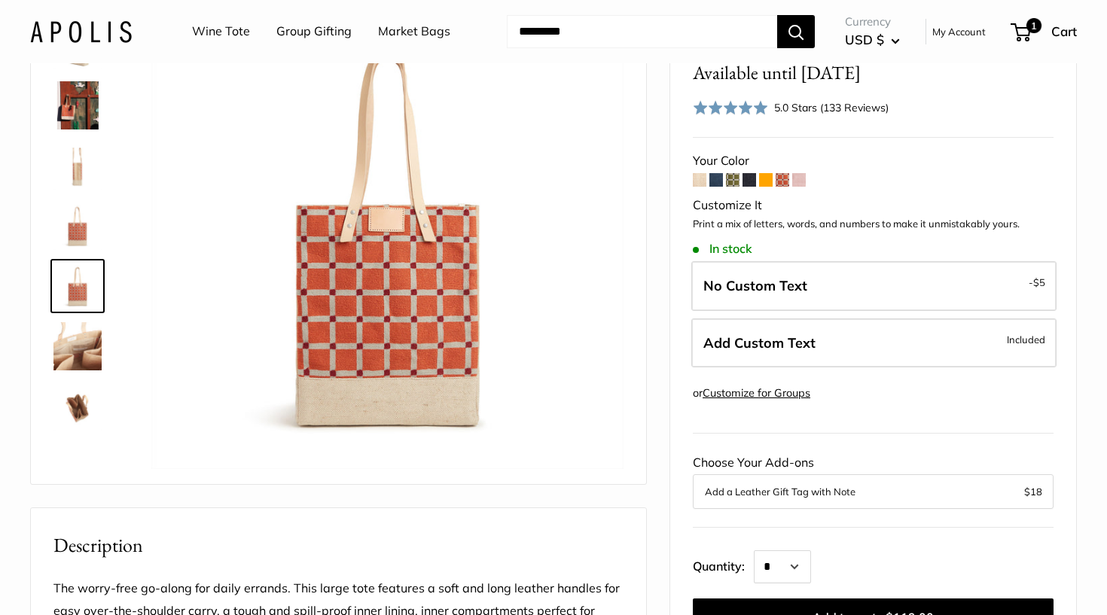
click at [761, 495] on div "Add a Leather Gift Tag with Note $18" at bounding box center [873, 491] width 361 height 35
click at [761, 488] on button "Add a Leather Gift Tag with Note" at bounding box center [873, 492] width 337 height 18
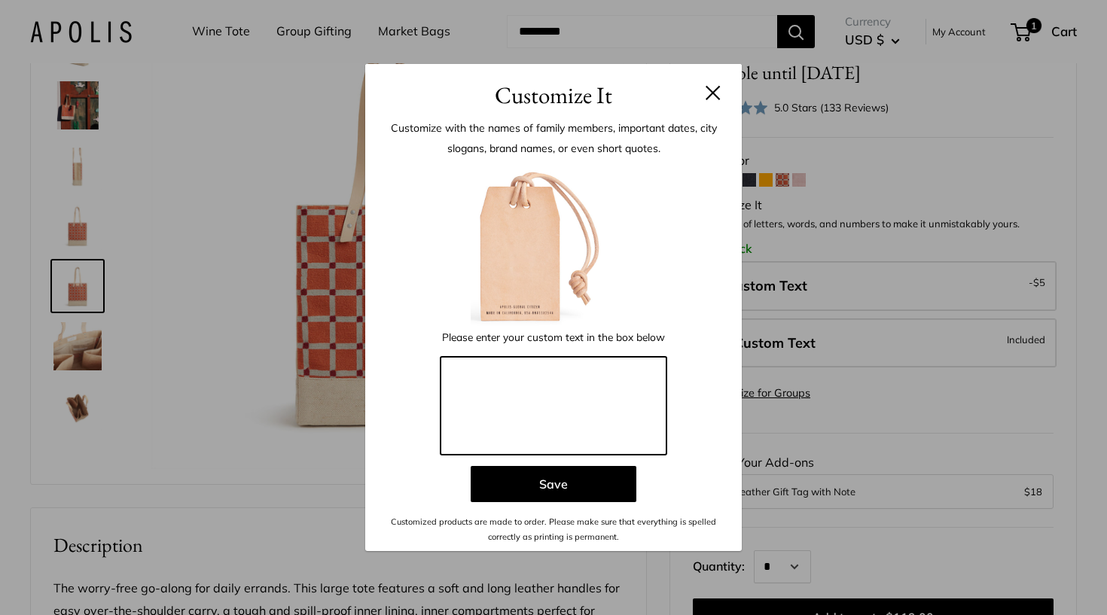
click at [577, 386] on textarea at bounding box center [554, 406] width 226 height 98
type textarea "*"
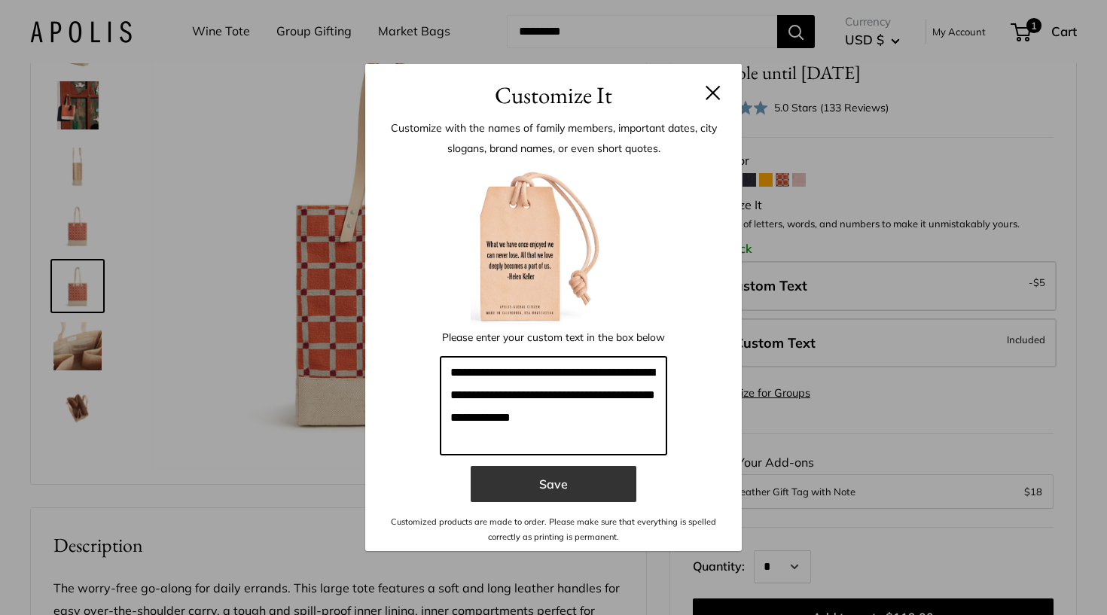
type textarea "**********"
click at [563, 483] on button "Save" at bounding box center [554, 484] width 166 height 36
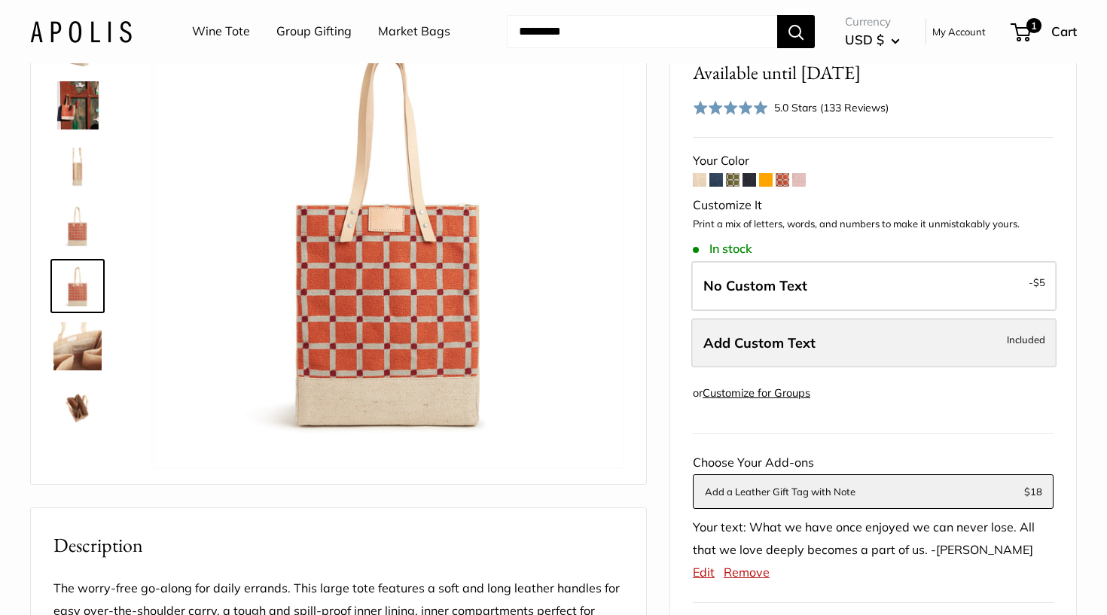
click at [756, 328] on label "Add Custom Text Included" at bounding box center [873, 344] width 365 height 50
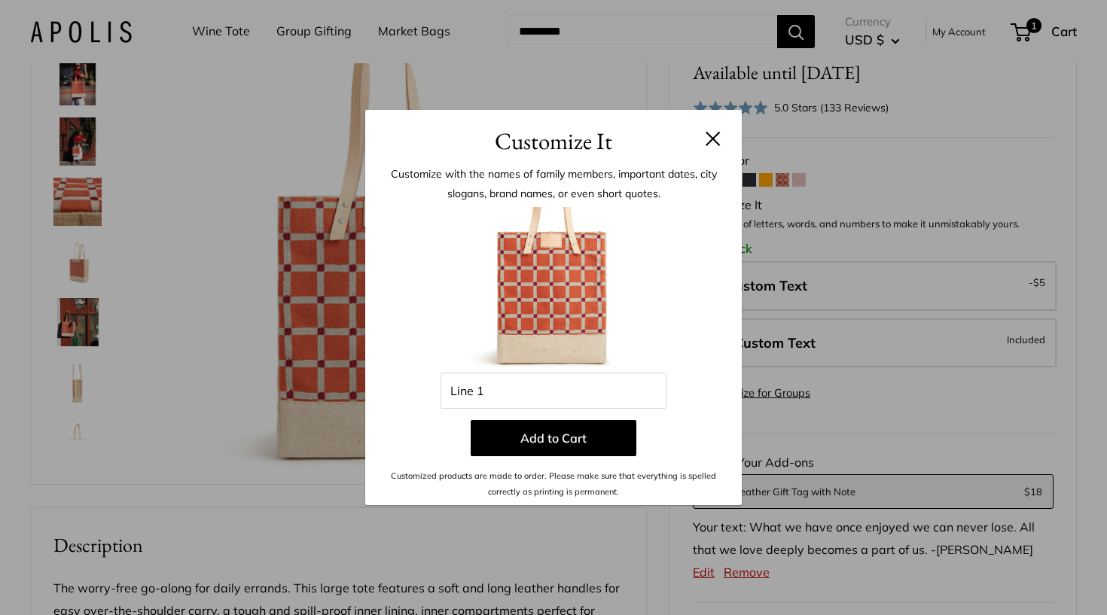
click at [712, 133] on button at bounding box center [713, 138] width 15 height 15
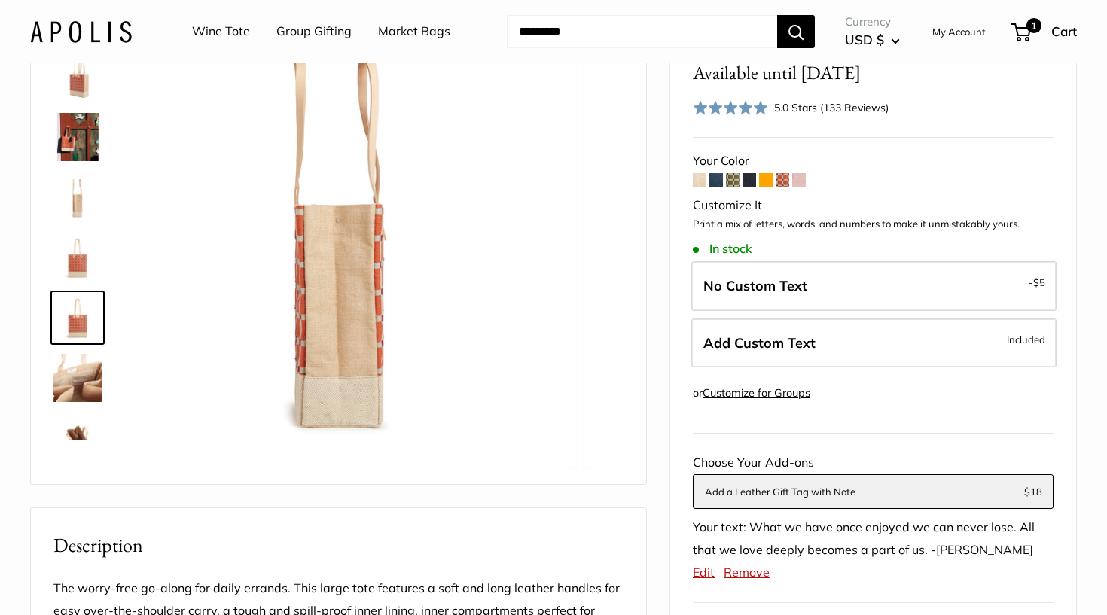
scroll to position [217, 0]
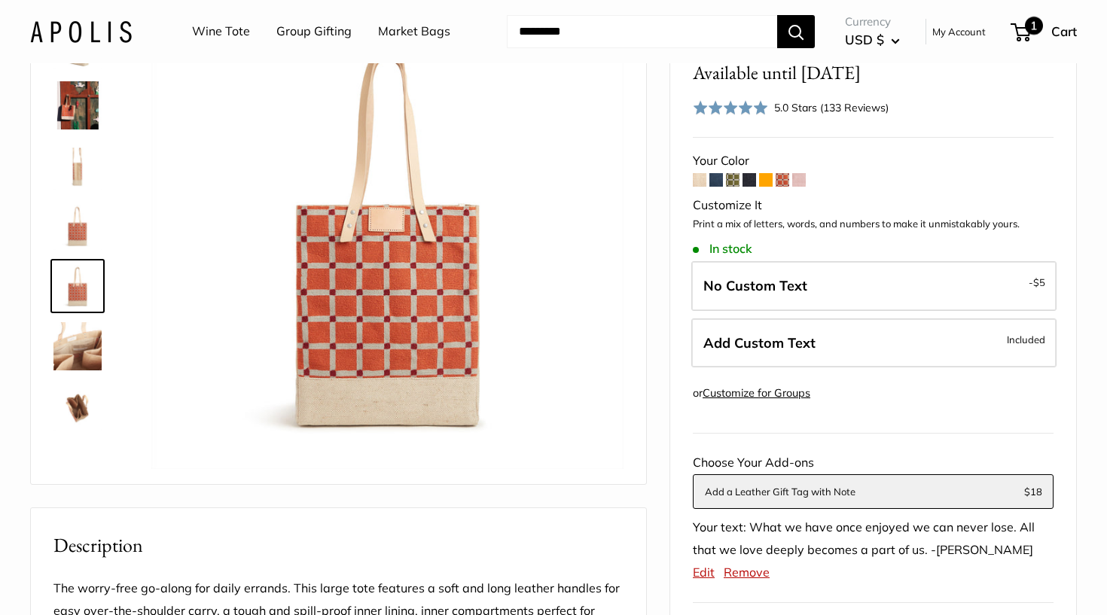
click at [1024, 28] on span "1" at bounding box center [1021, 32] width 20 height 18
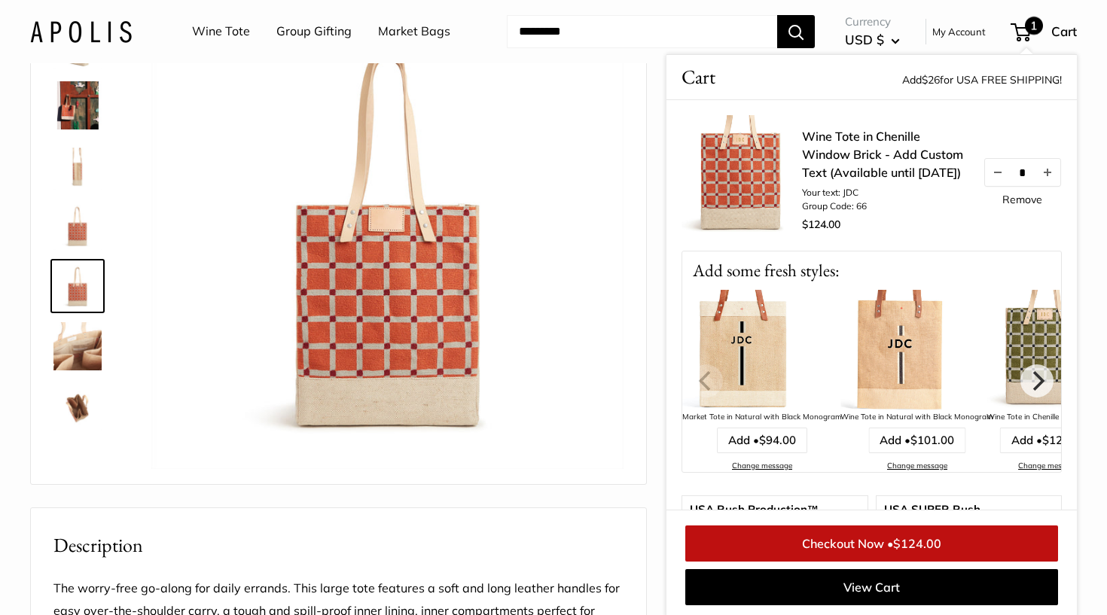
scroll to position [47, 0]
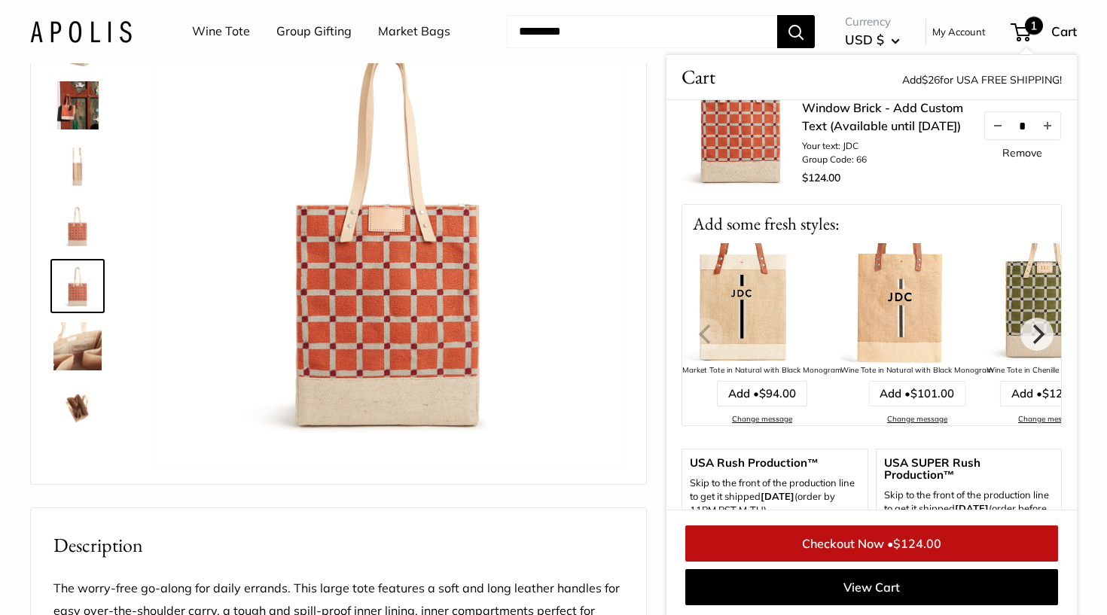
click at [748, 131] on img at bounding box center [742, 129] width 120 height 120
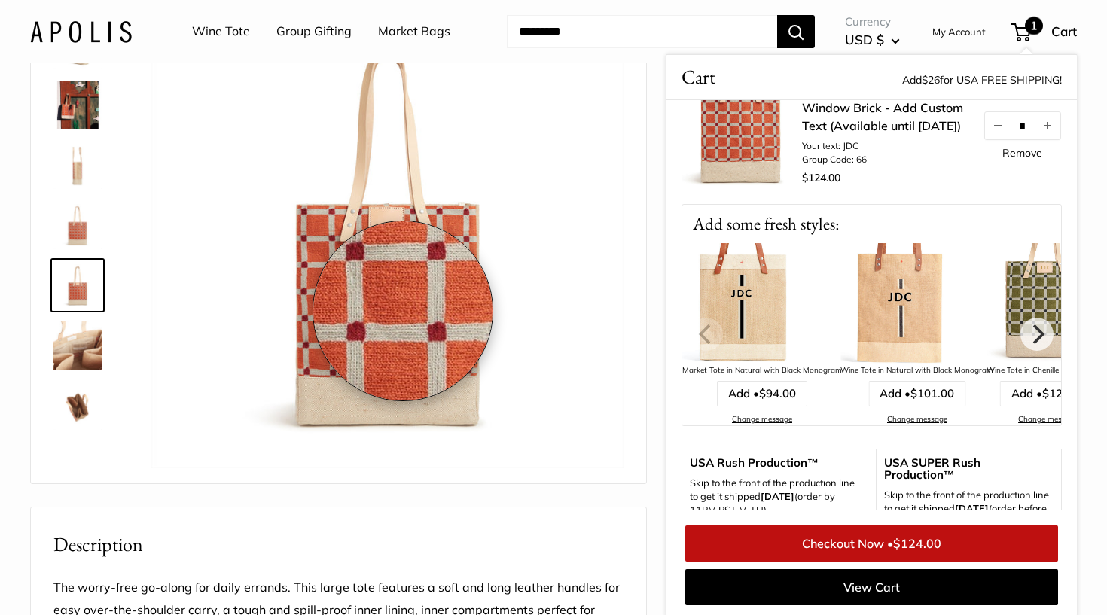
click at [403, 312] on img at bounding box center [387, 232] width 472 height 472
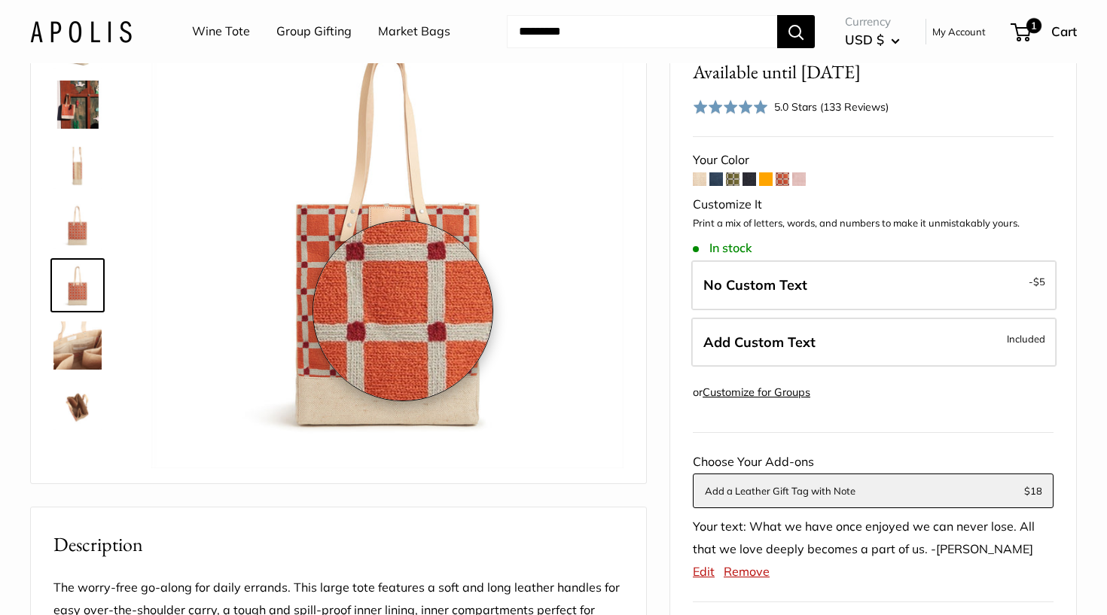
scroll to position [148, 0]
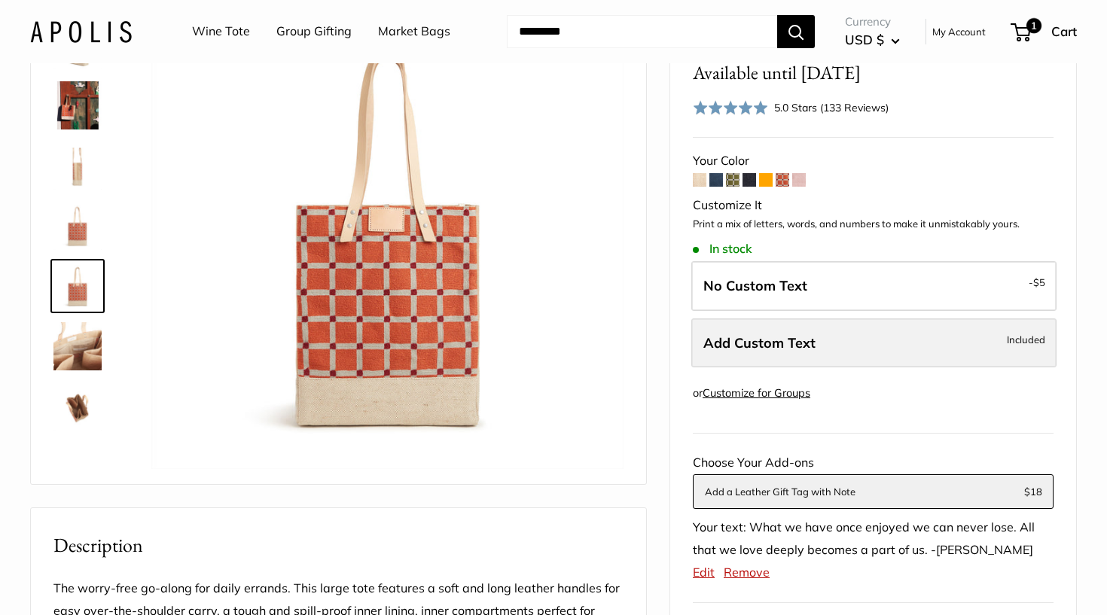
click at [781, 337] on span "Add Custom Text" at bounding box center [759, 342] width 112 height 17
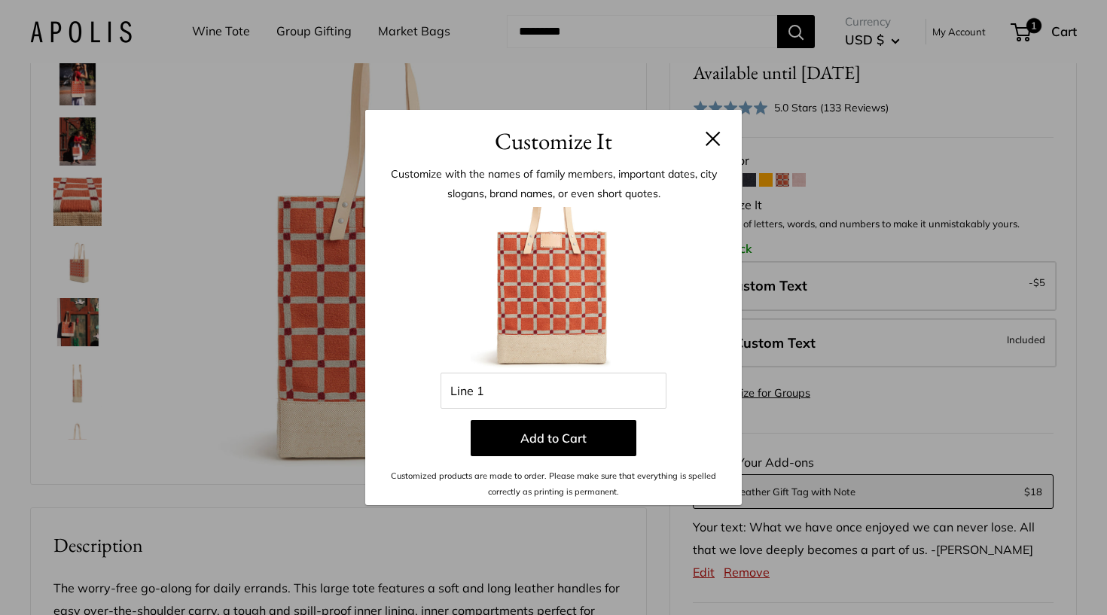
click at [715, 139] on button at bounding box center [713, 138] width 15 height 15
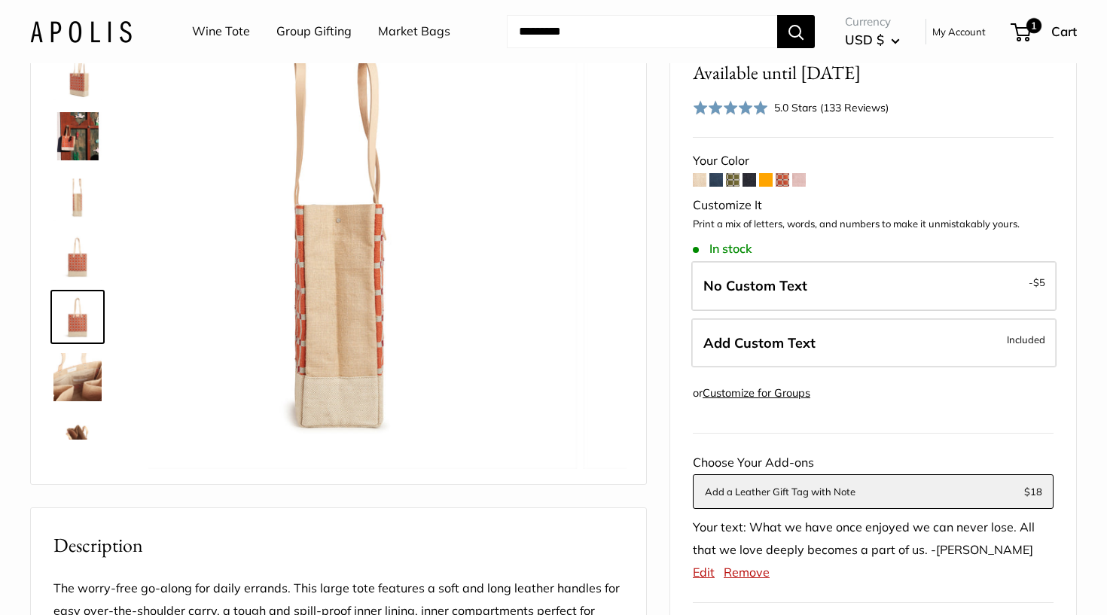
scroll to position [217, 0]
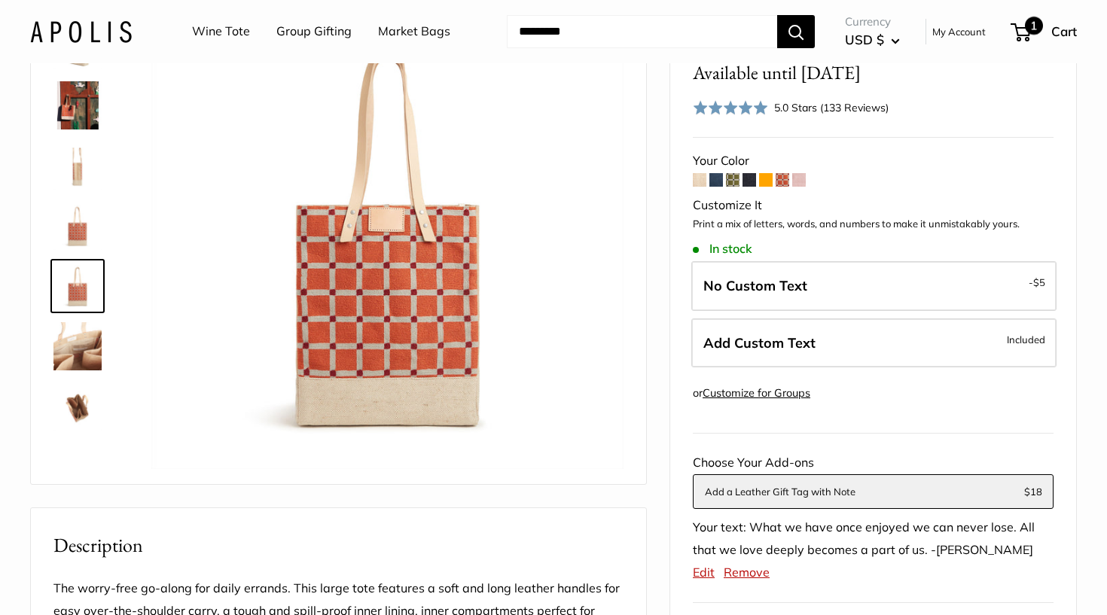
click at [1036, 28] on span "1" at bounding box center [1034, 26] width 18 height 18
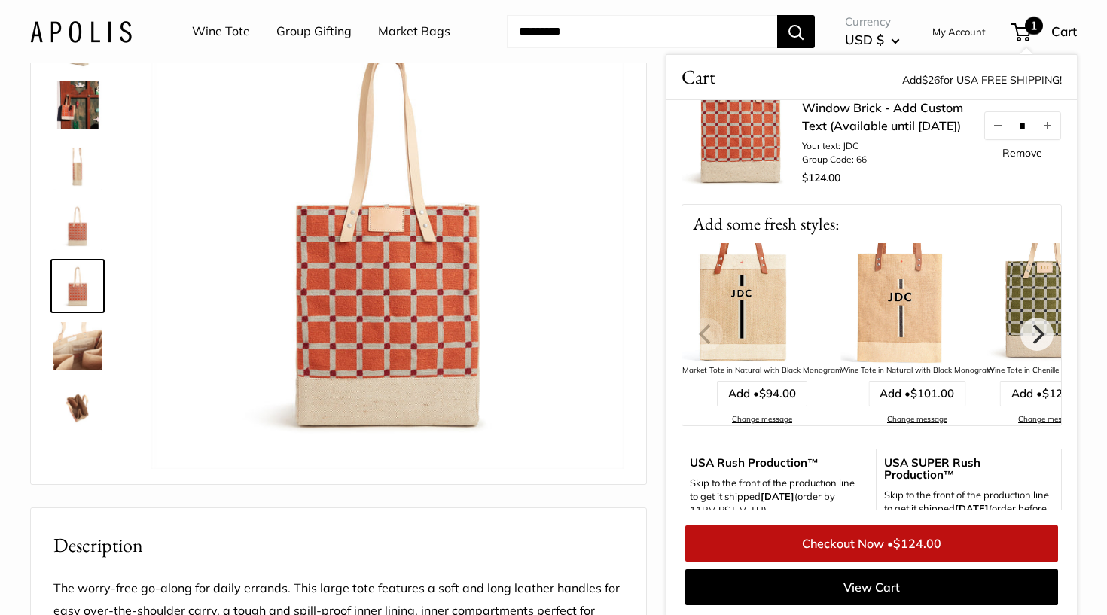
click at [919, 119] on link "Wine Tote in Chenille Window Brick - Add Custom Text (Available until [DATE])" at bounding box center [885, 108] width 166 height 54
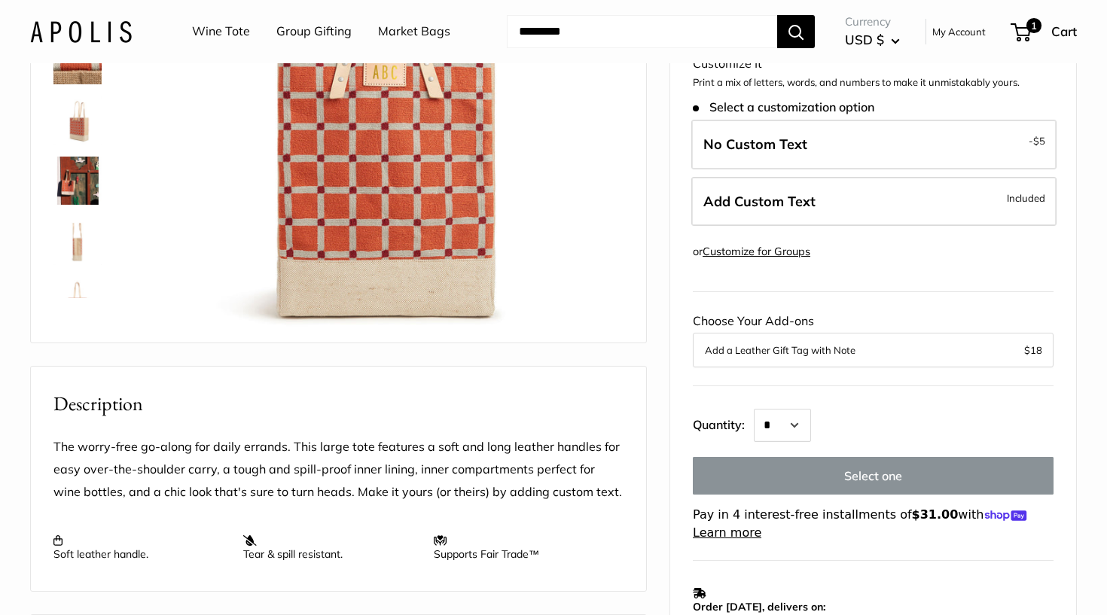
scroll to position [289, 0]
click at [859, 349] on button "Add a Leather Gift Tag with Note" at bounding box center [873, 351] width 337 height 18
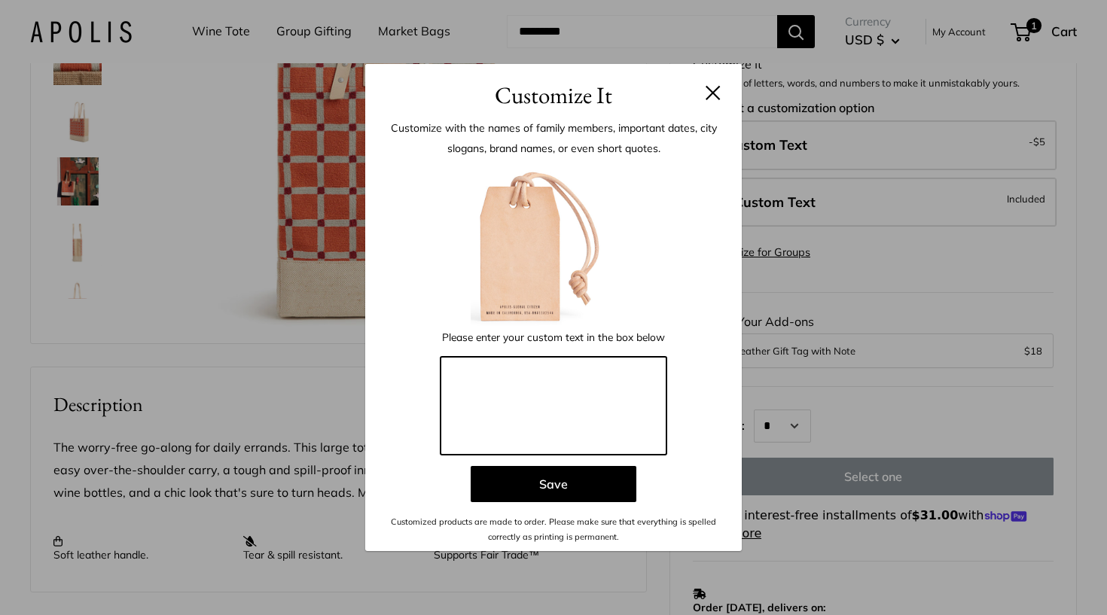
click at [629, 382] on textarea at bounding box center [554, 406] width 226 height 98
type textarea "*"
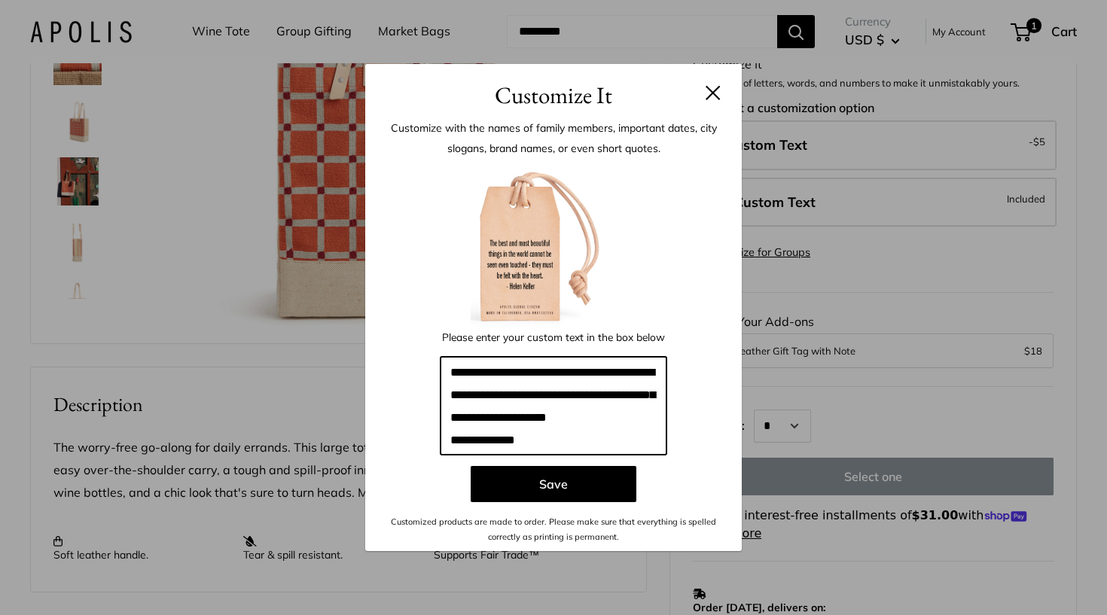
scroll to position [19, 0]
click at [572, 371] on textarea "**********" at bounding box center [554, 406] width 226 height 98
click at [589, 377] on textarea "**********" at bounding box center [554, 406] width 226 height 98
type textarea "**********"
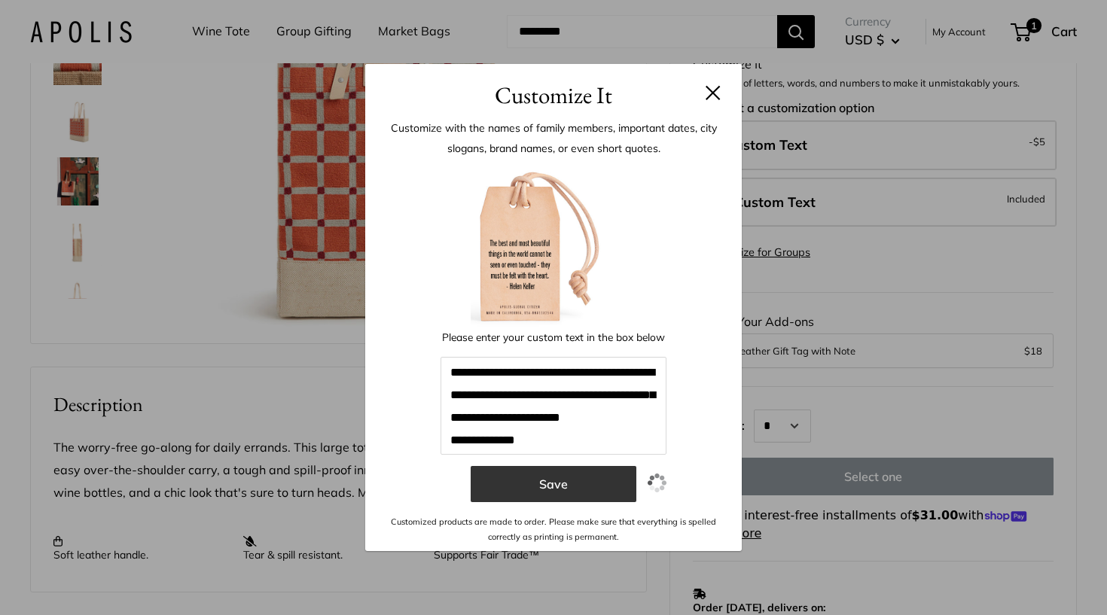
click at [566, 466] on button "Save" at bounding box center [554, 484] width 166 height 36
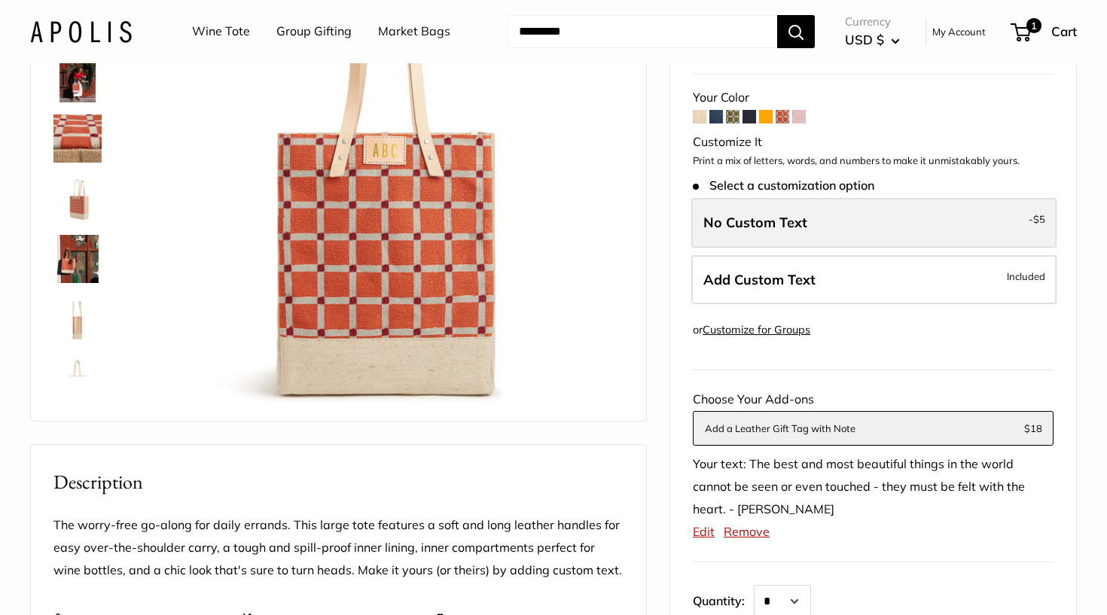
scroll to position [215, 0]
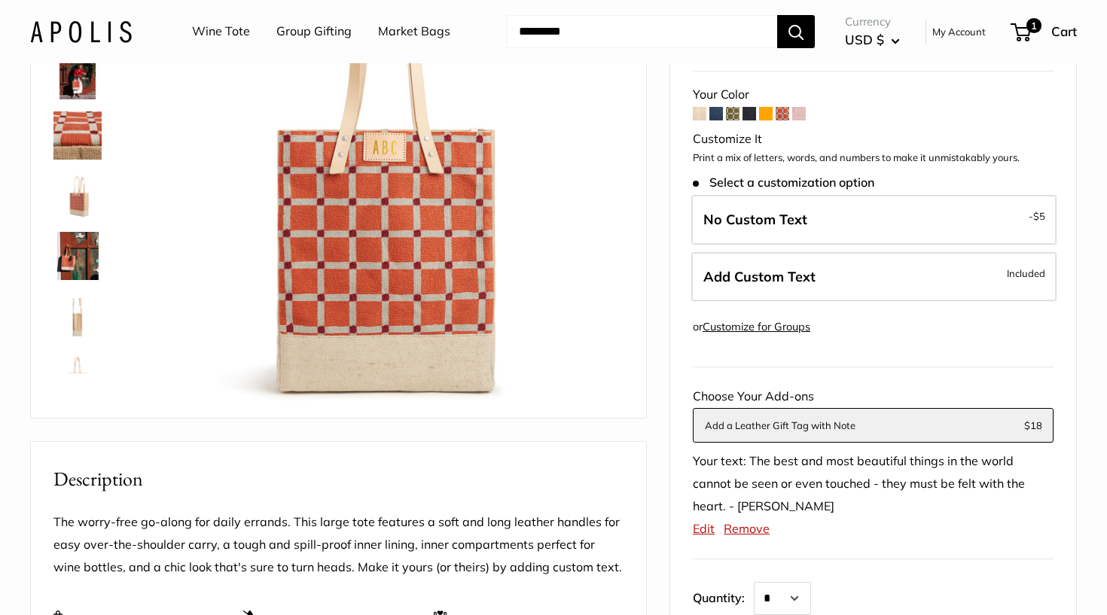
click at [942, 416] on button "Add a Leather Gift Tag with Note" at bounding box center [873, 425] width 337 height 18
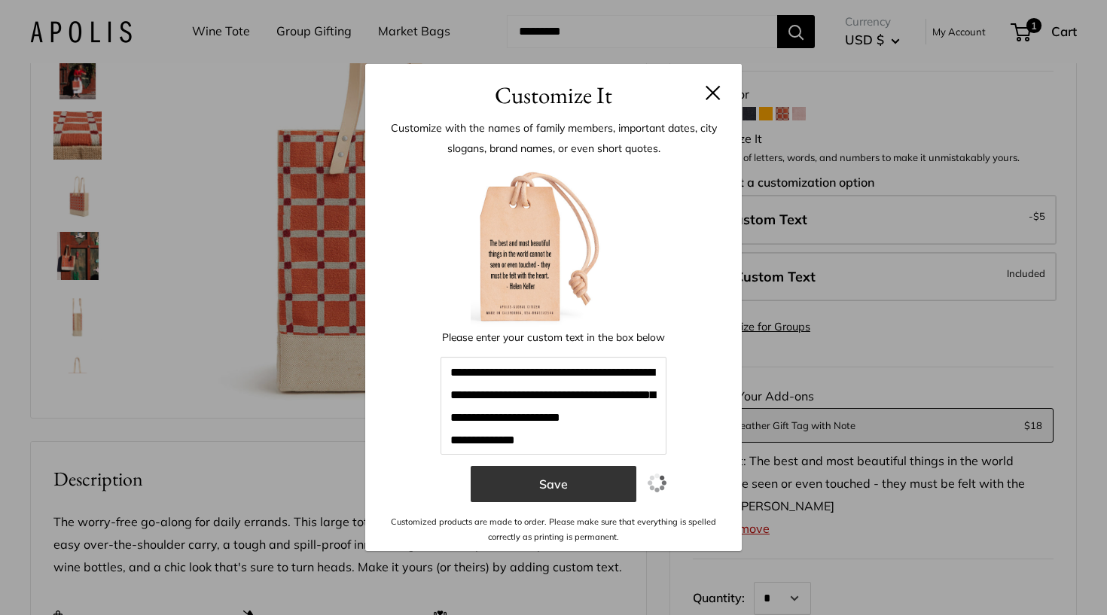
click at [566, 466] on button "Save" at bounding box center [554, 484] width 166 height 36
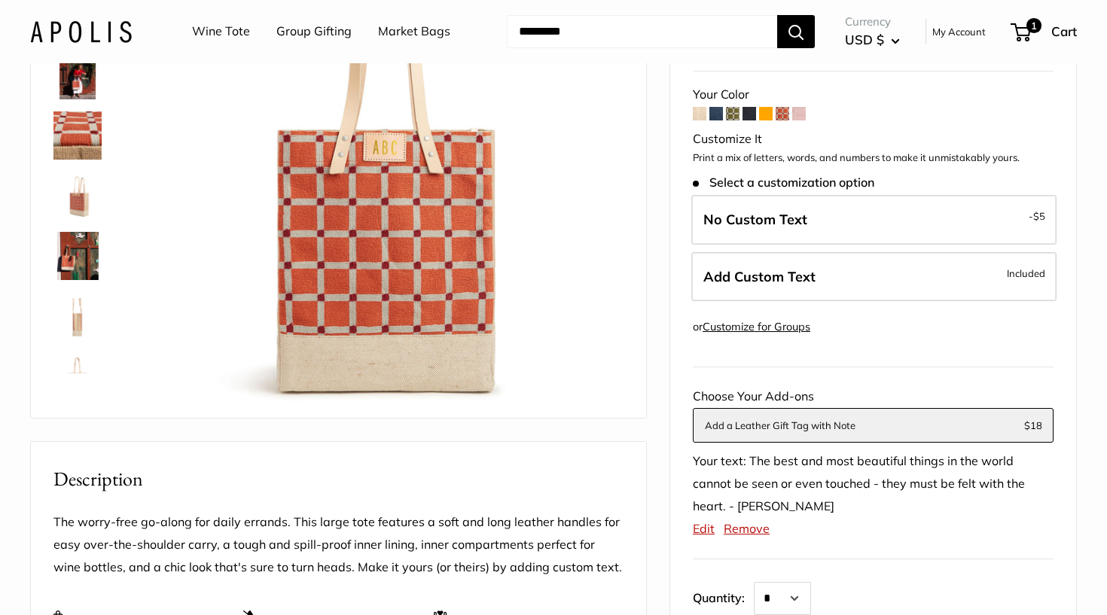
click at [785, 418] on button "Add a Leather Gift Tag with Note" at bounding box center [873, 425] width 337 height 18
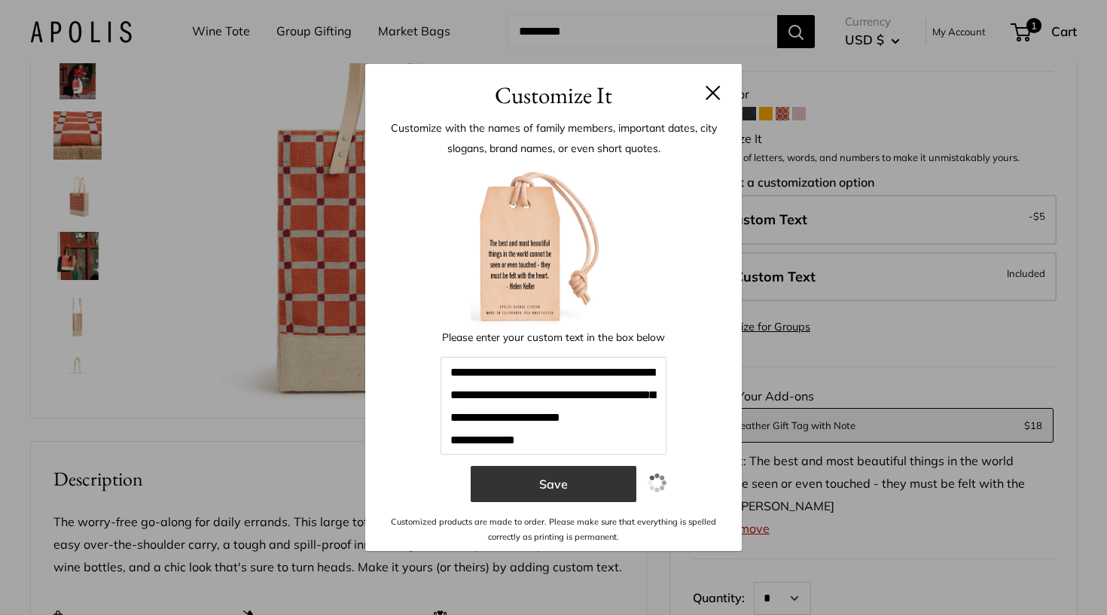
click at [591, 466] on button "Save" at bounding box center [554, 484] width 166 height 36
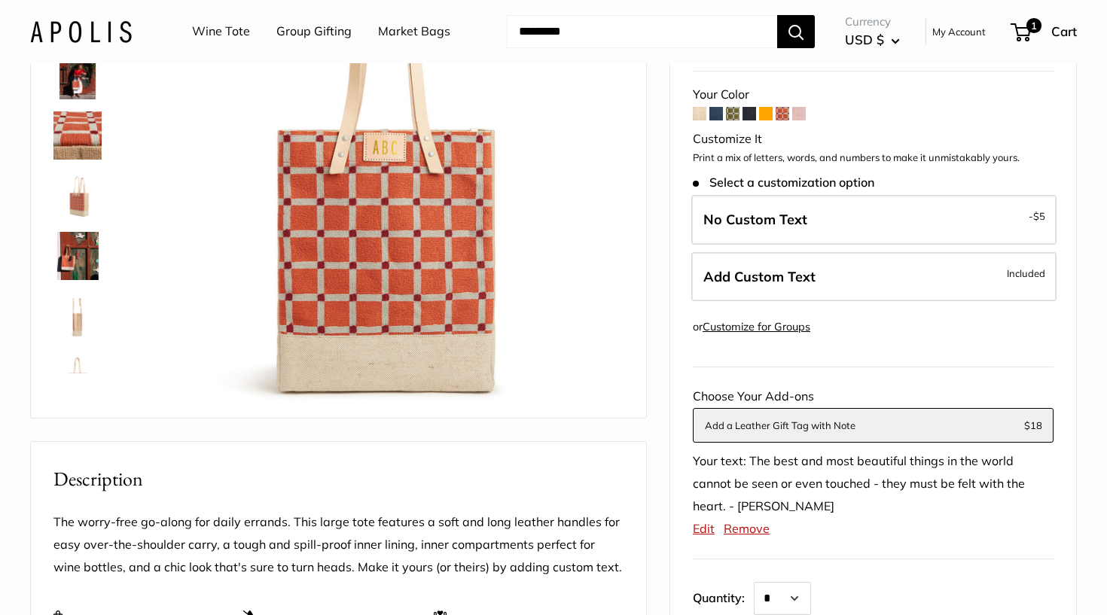
click at [728, 420] on button "Add a Leather Gift Tag with Note" at bounding box center [873, 425] width 337 height 18
